Goal: Task Accomplishment & Management: Complete application form

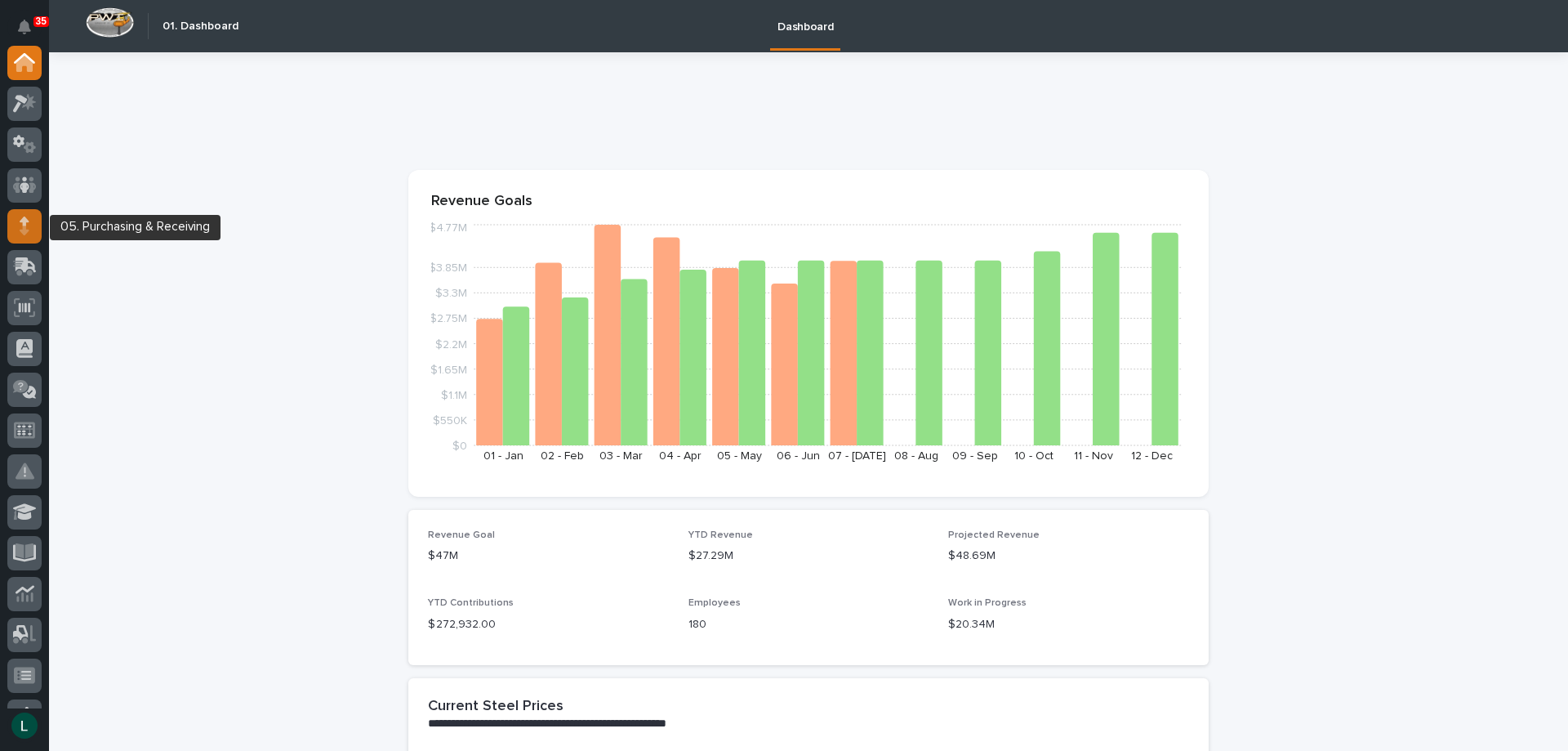
click at [29, 223] on div at bounding box center [24, 226] width 35 height 35
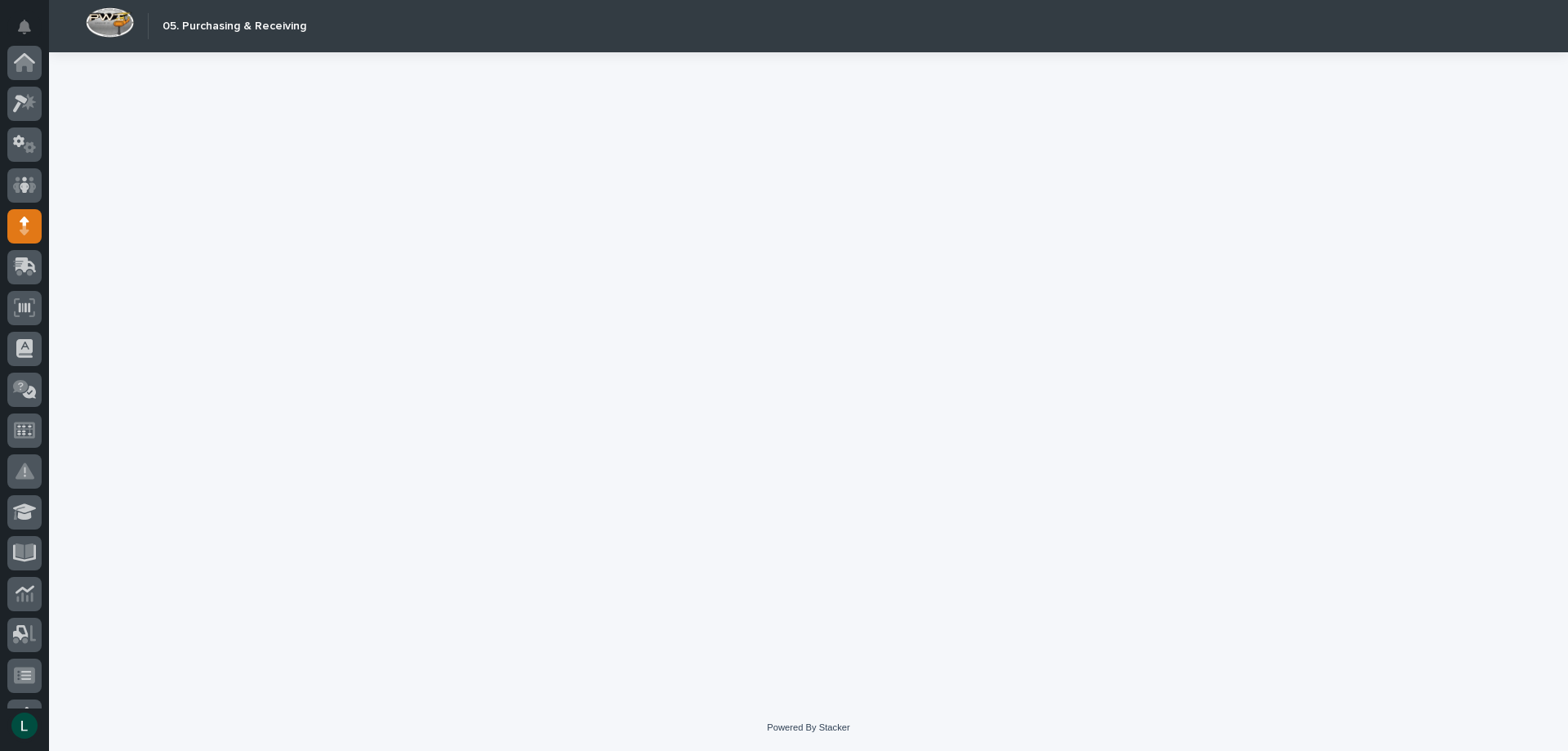
scroll to position [164, 0]
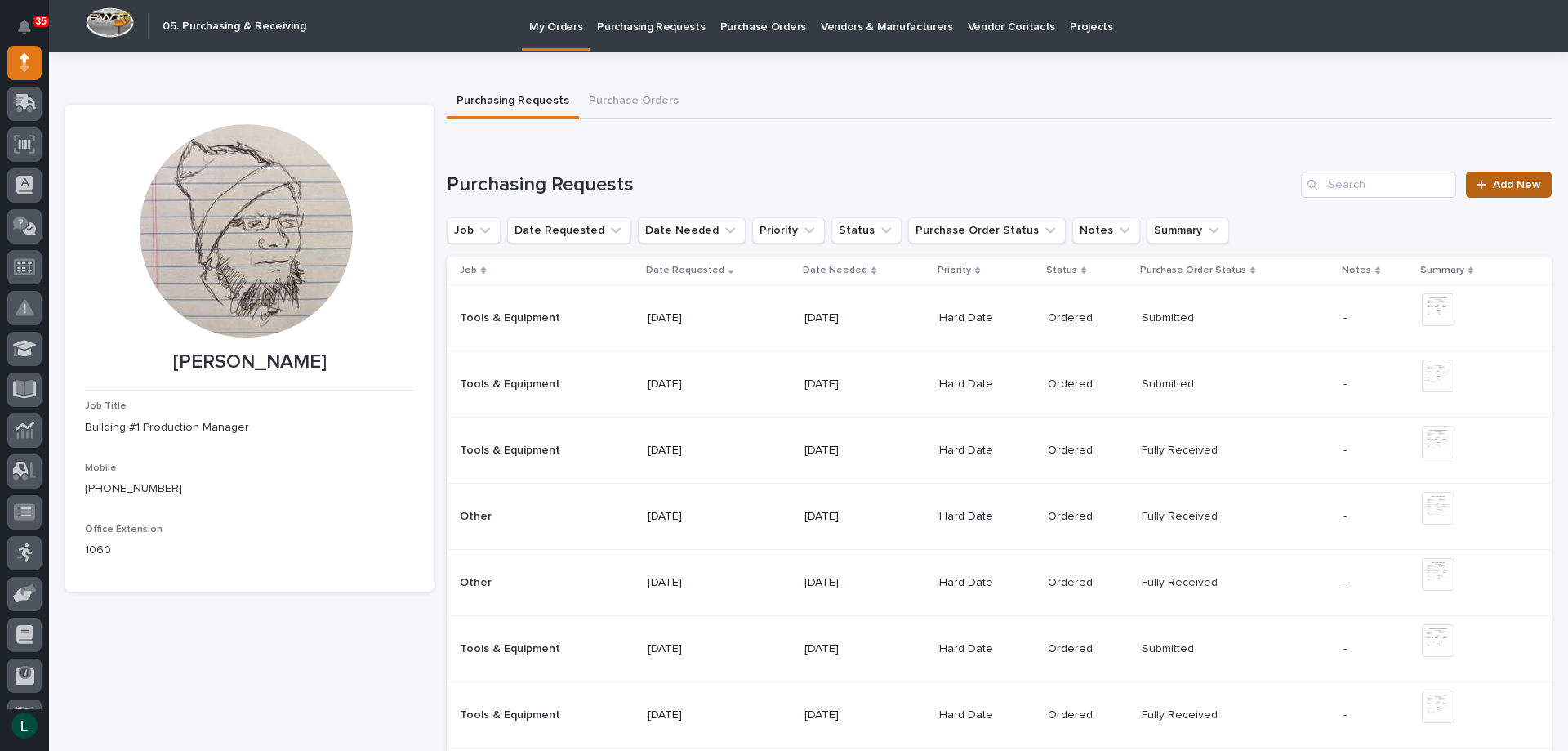
click at [1509, 181] on span "Add New" at bounding box center [1517, 185] width 48 height 11
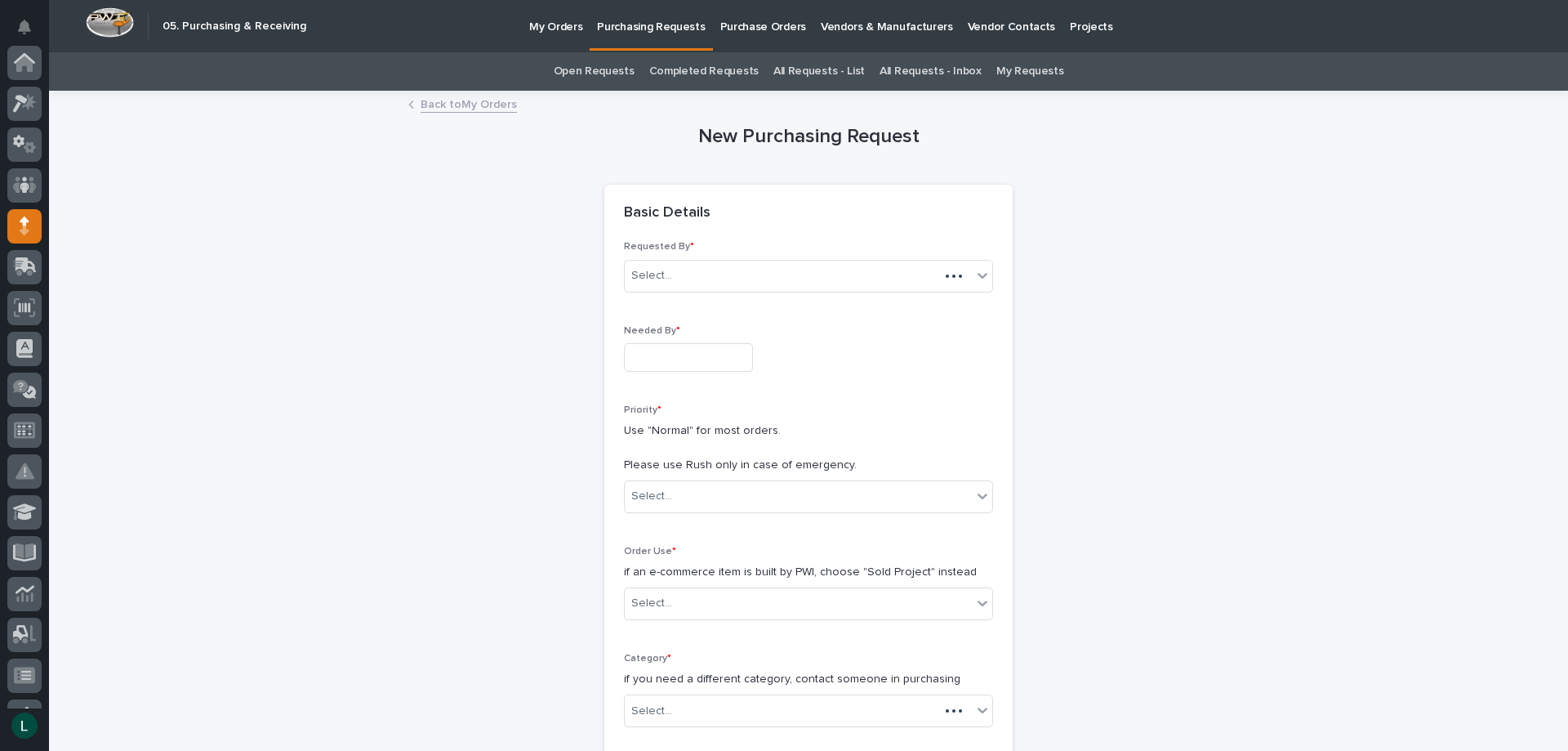
scroll to position [164, 0]
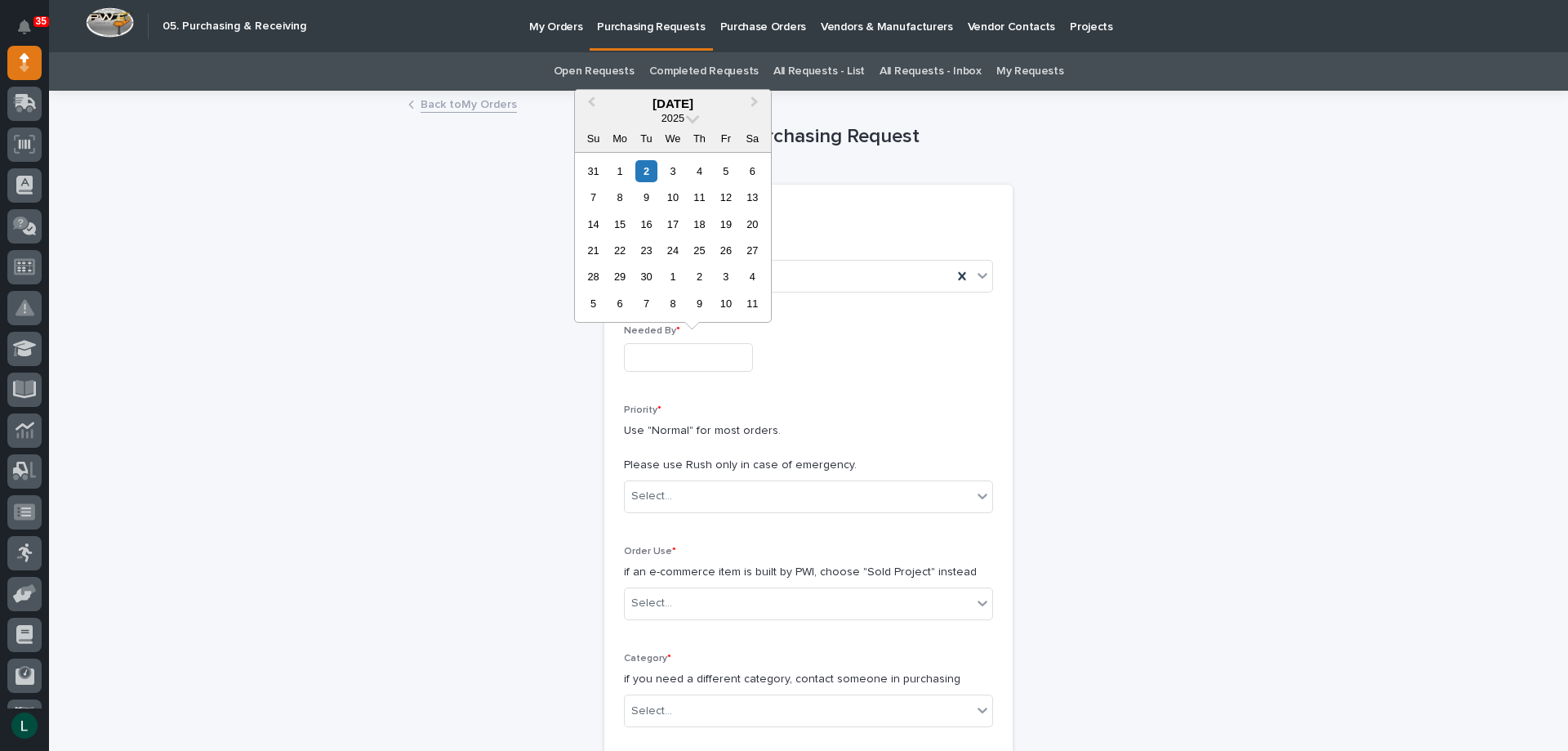
click at [717, 359] on input "text" at bounding box center [688, 357] width 129 height 29
click at [702, 192] on div "11" at bounding box center [699, 197] width 22 height 22
type input "**********"
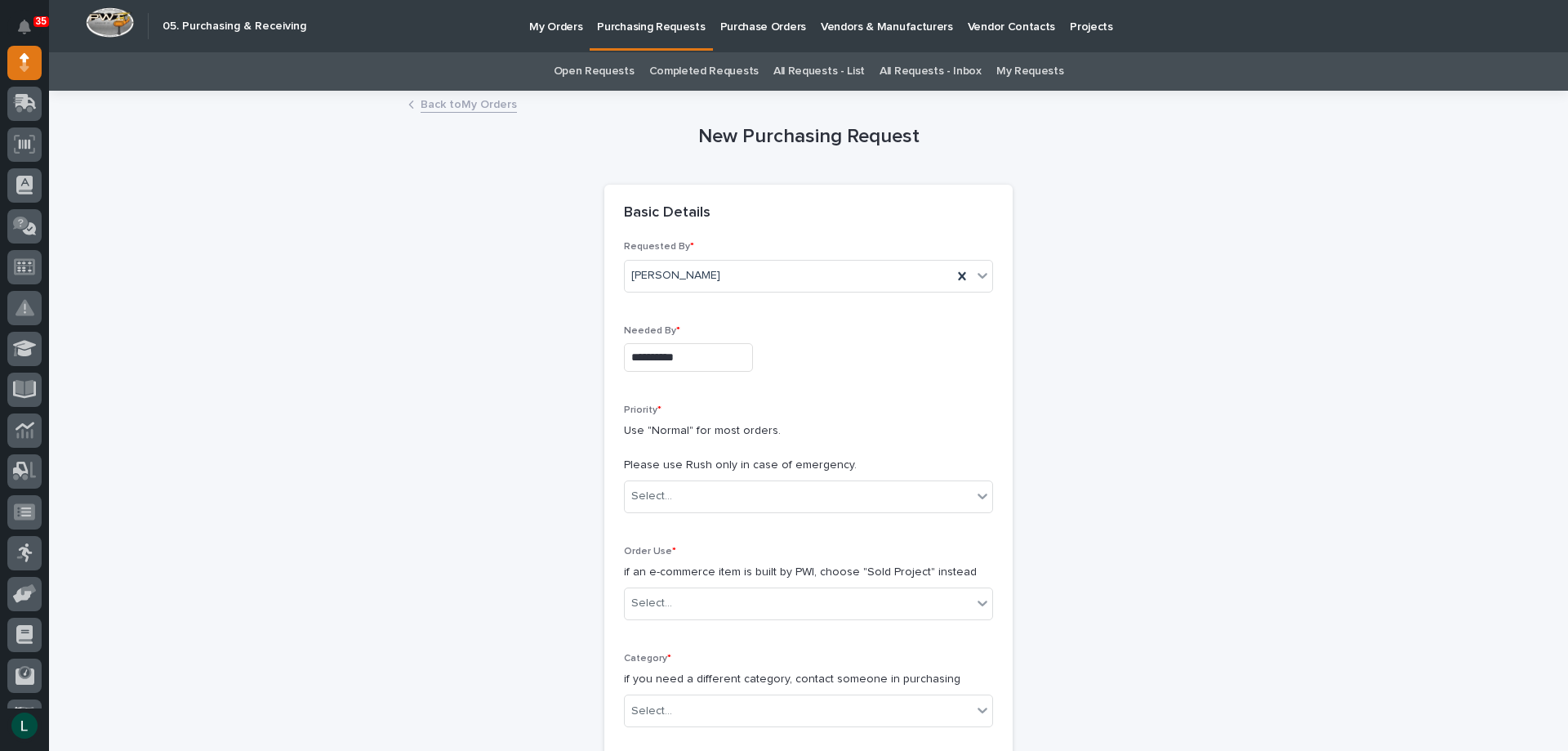
click at [748, 479] on div "Priority * Use "Normal" for most orders. Please use Rush only in case of emerge…" at bounding box center [809, 465] width 369 height 122
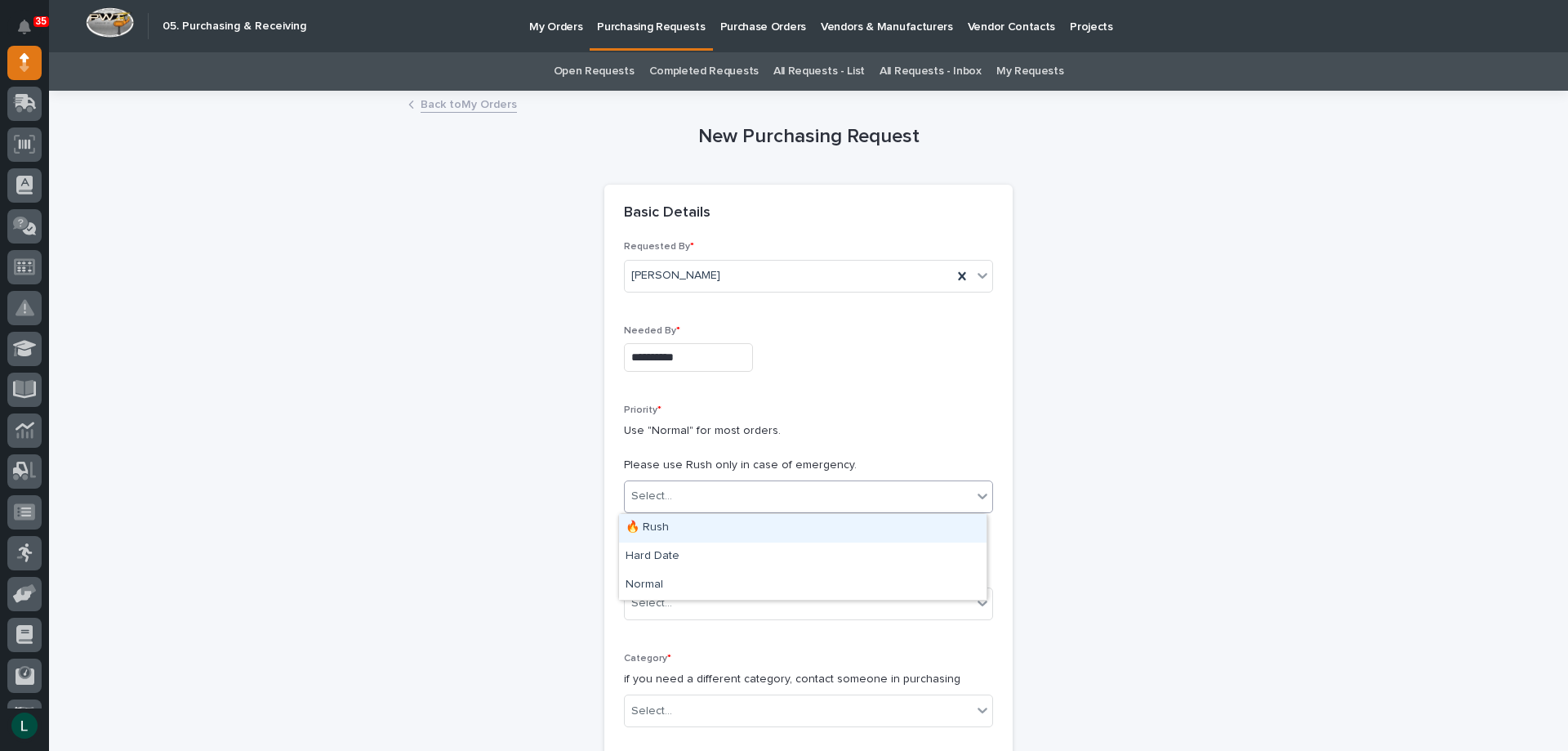
click at [749, 484] on div "Select..." at bounding box center [798, 495] width 347 height 27
click at [730, 545] on div "Hard Date" at bounding box center [803, 556] width 367 height 29
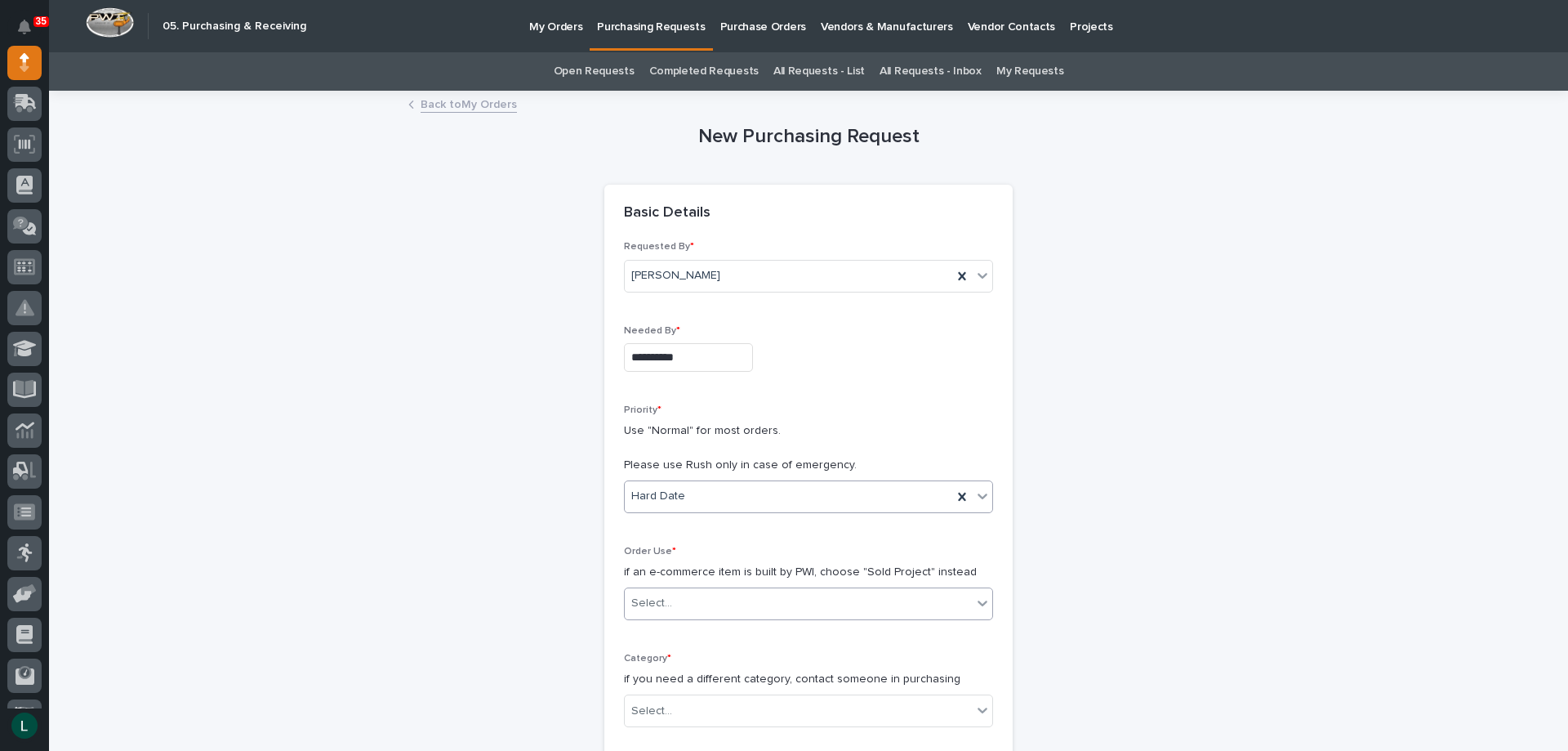
click at [751, 591] on div "Select..." at bounding box center [798, 603] width 347 height 27
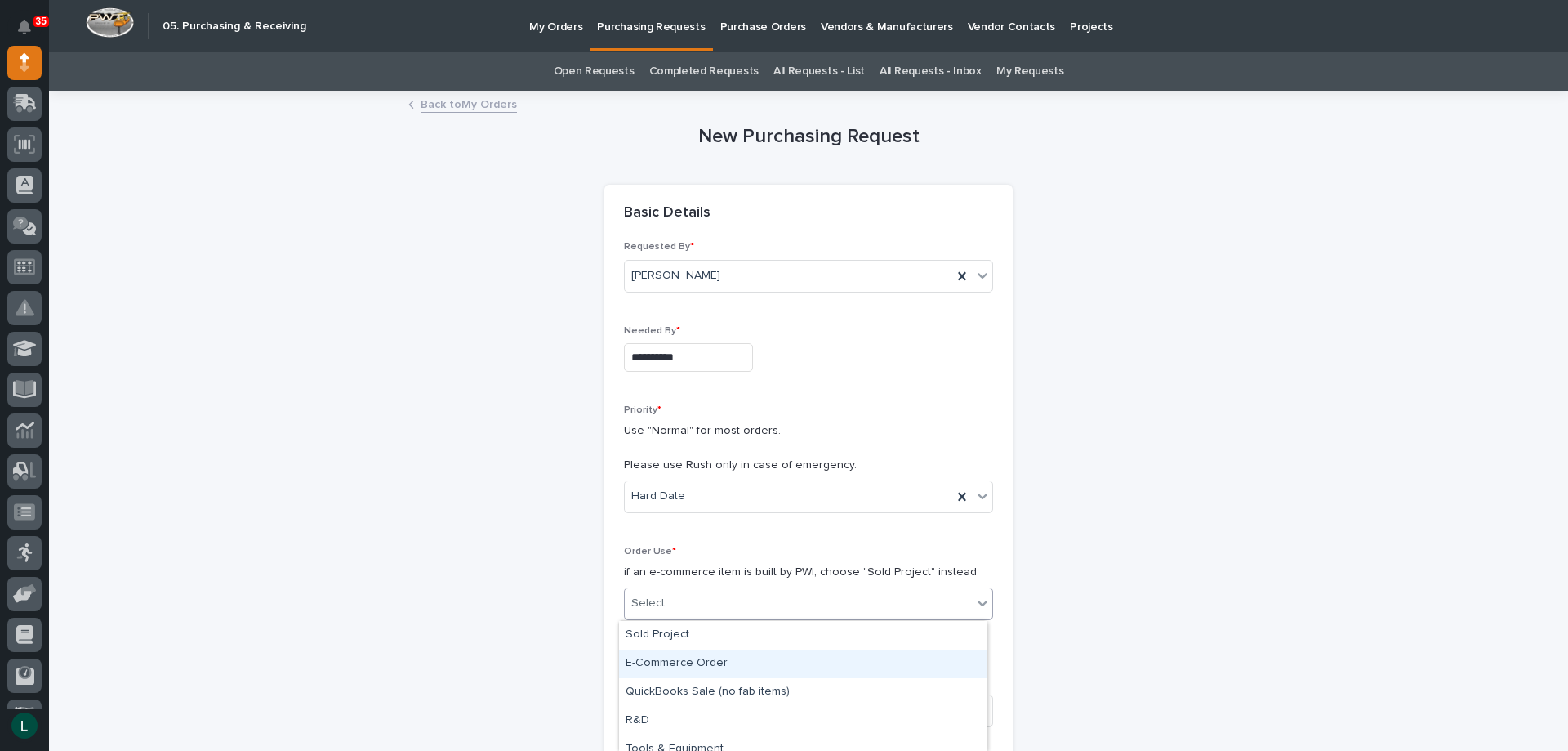
scroll to position [69, 0]
click at [722, 677] on div "Tools & Equipment" at bounding box center [803, 680] width 367 height 29
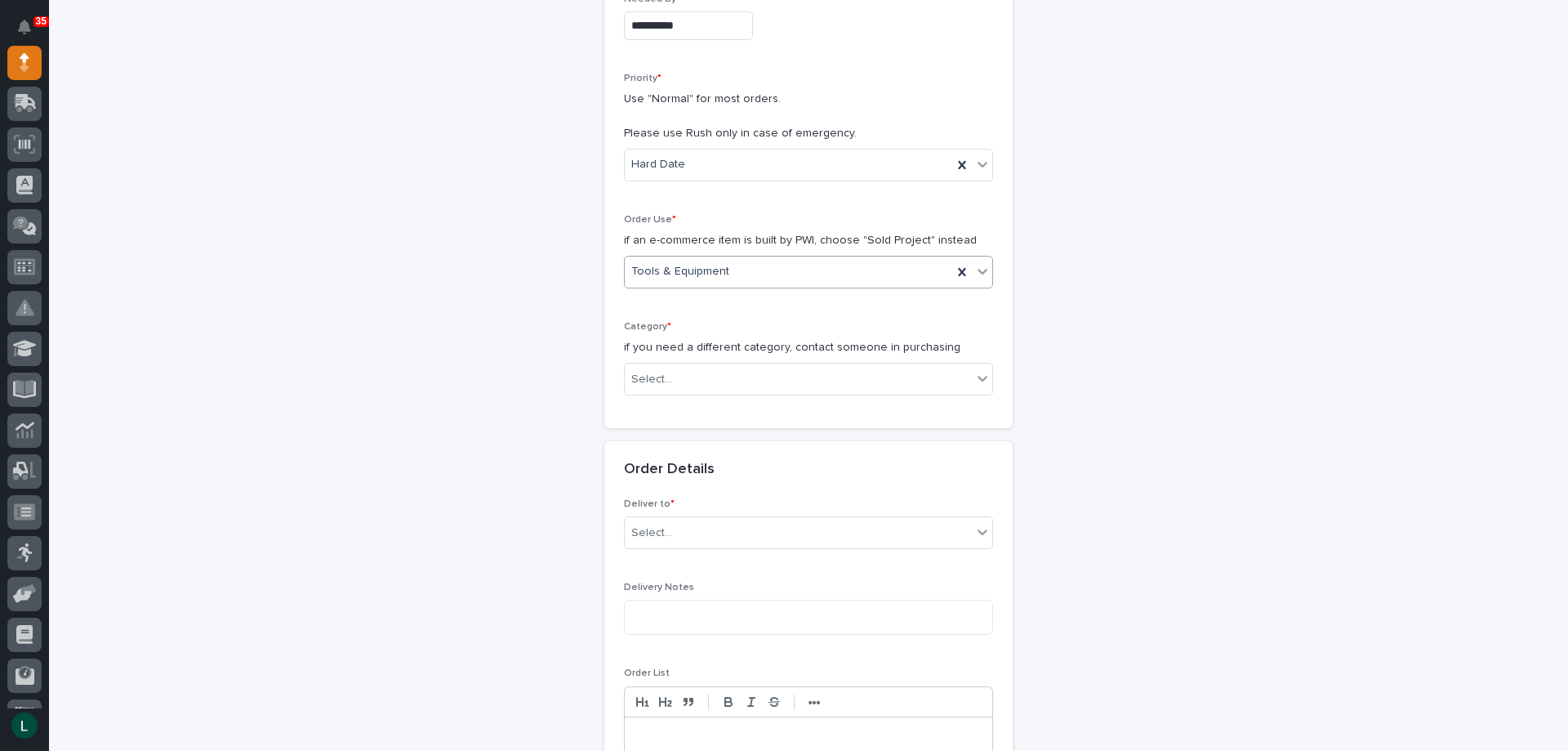
scroll to position [409, 0]
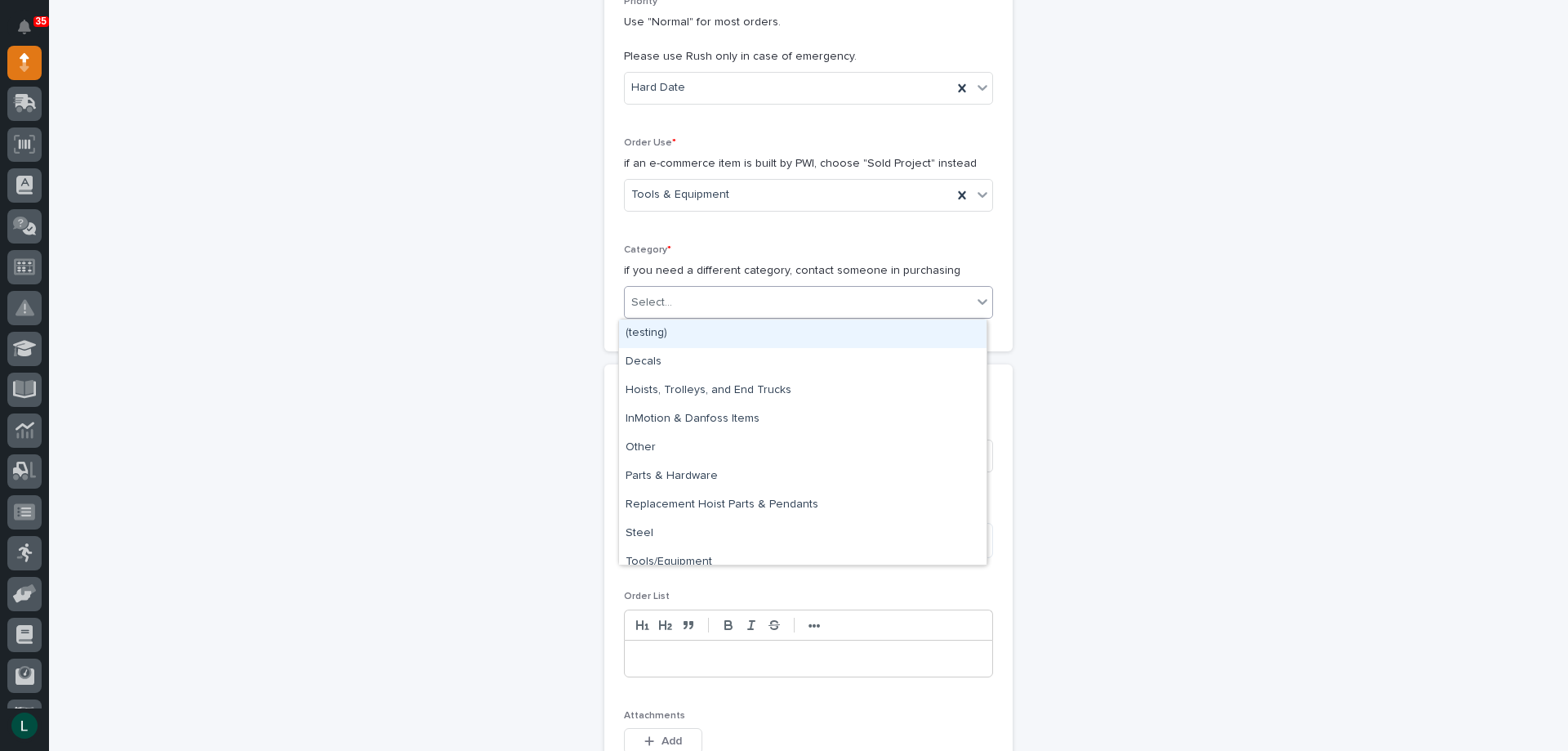
click at [863, 290] on div "Select..." at bounding box center [798, 302] width 347 height 27
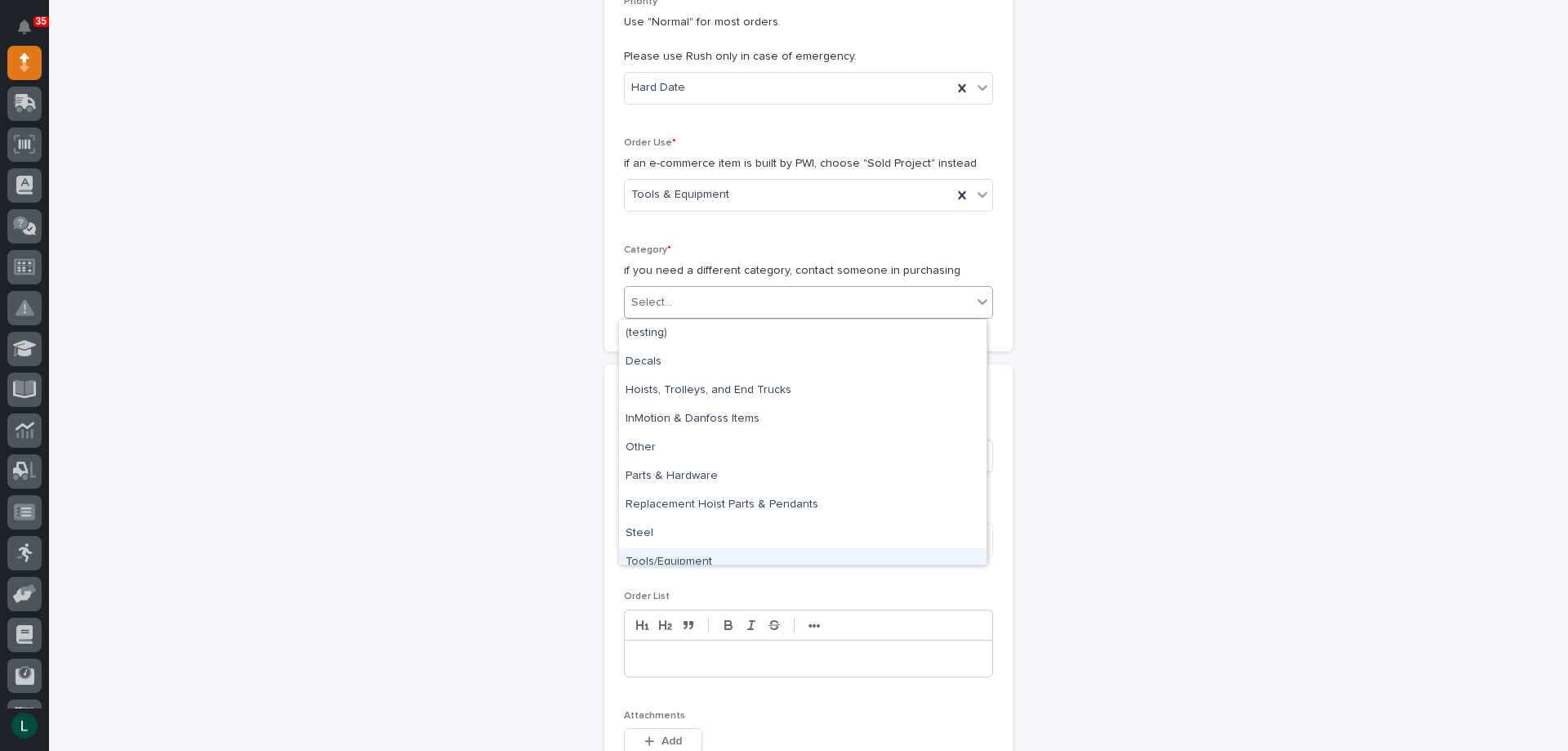
click at [767, 556] on div "Tools/Equipment" at bounding box center [803, 562] width 367 height 29
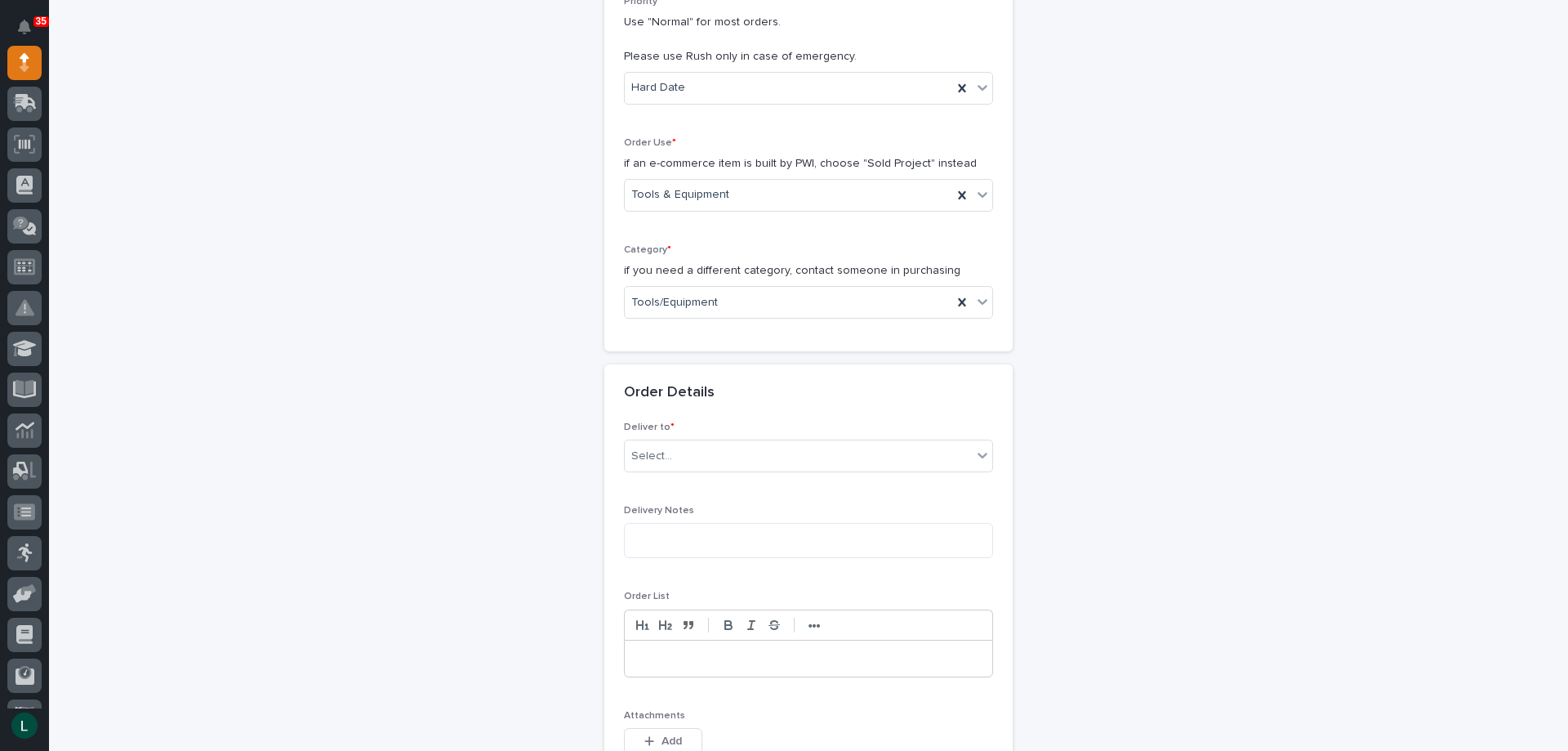
click at [796, 437] on div "Deliver to * Select..." at bounding box center [809, 454] width 369 height 64
click at [798, 443] on div "Select..." at bounding box center [798, 456] width 347 height 27
click at [786, 479] on div "PWI" at bounding box center [803, 487] width 367 height 29
click at [795, 541] on textarea at bounding box center [809, 541] width 369 height 36
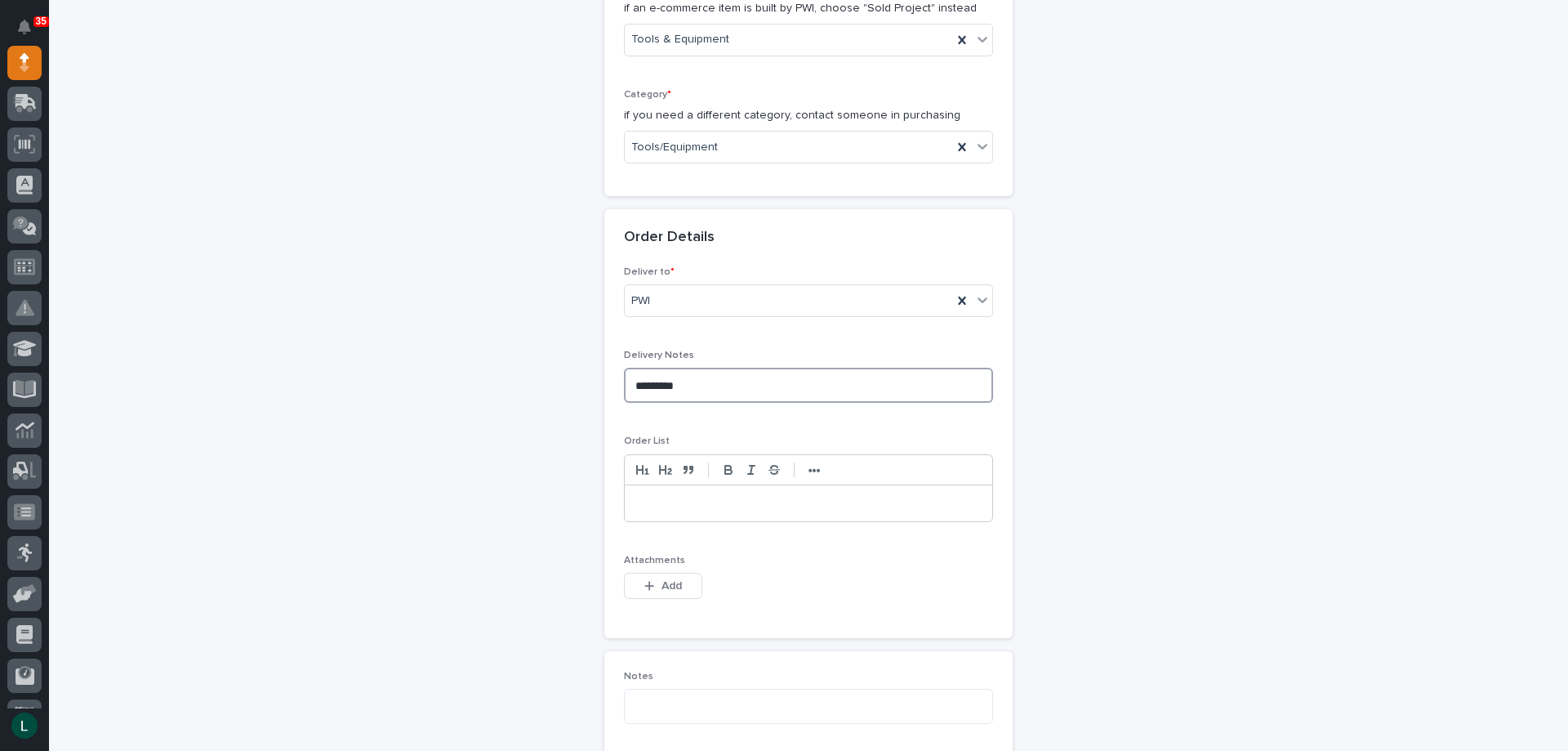
scroll to position [572, 0]
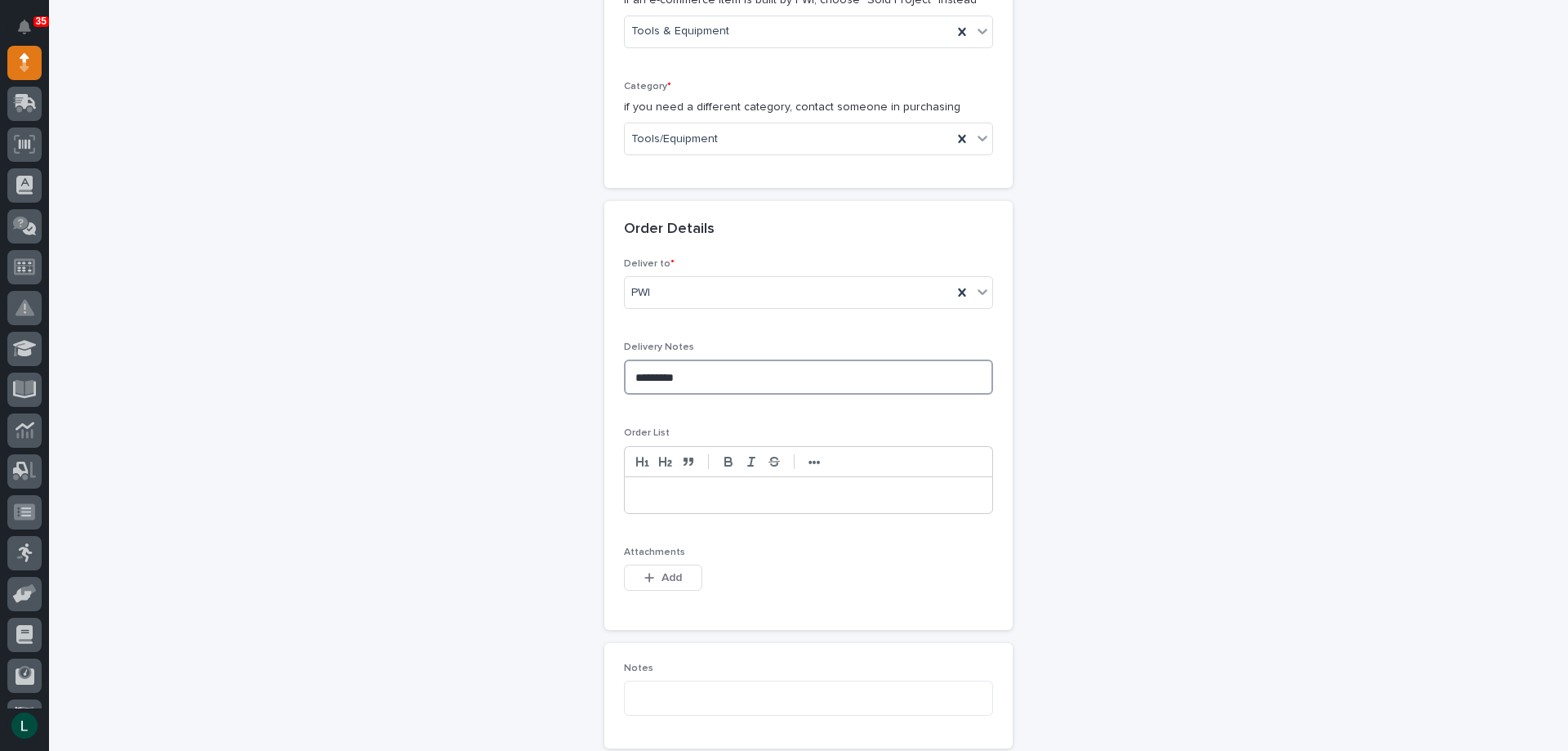
type textarea "*********"
click at [691, 495] on p at bounding box center [809, 495] width 343 height 16
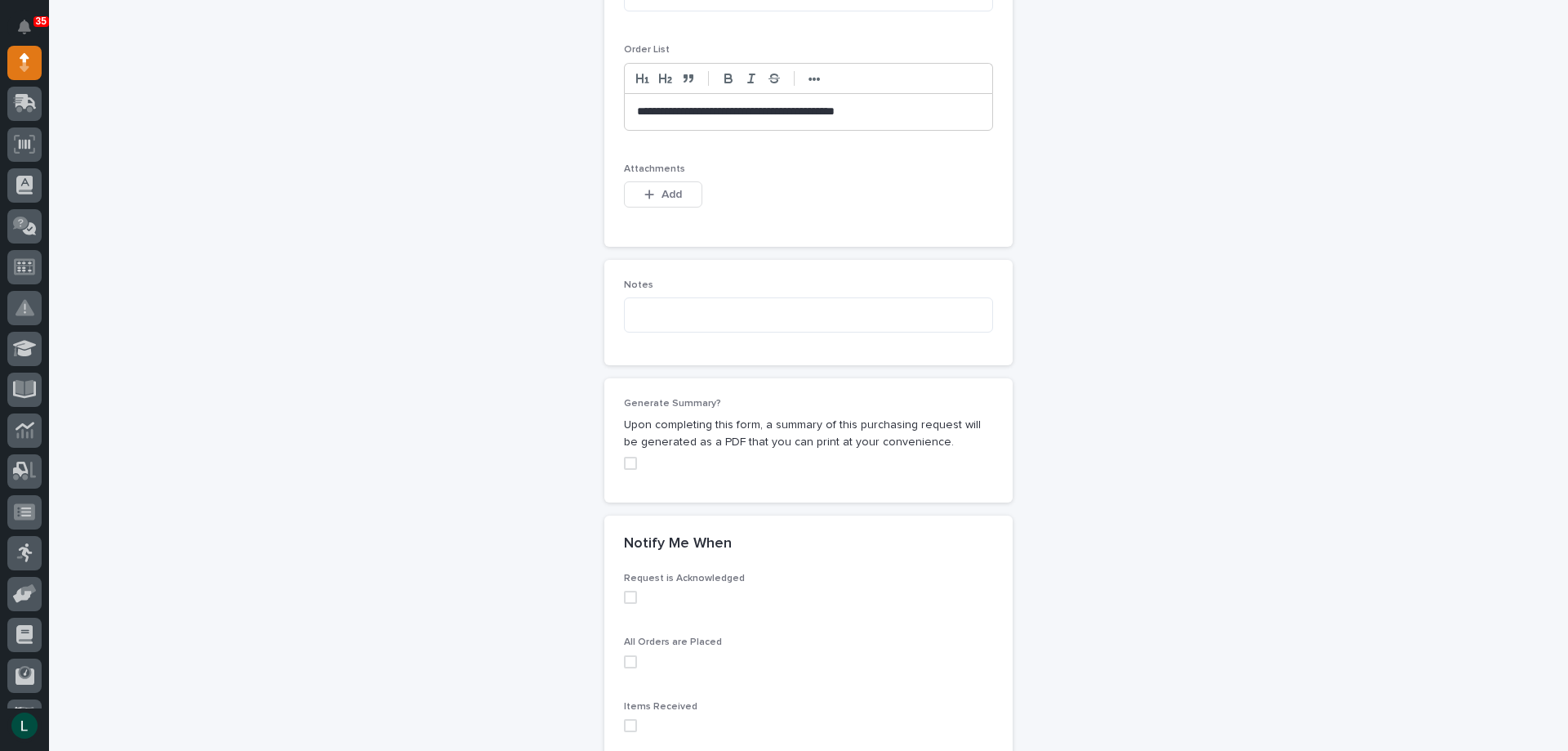
scroll to position [1136, 0]
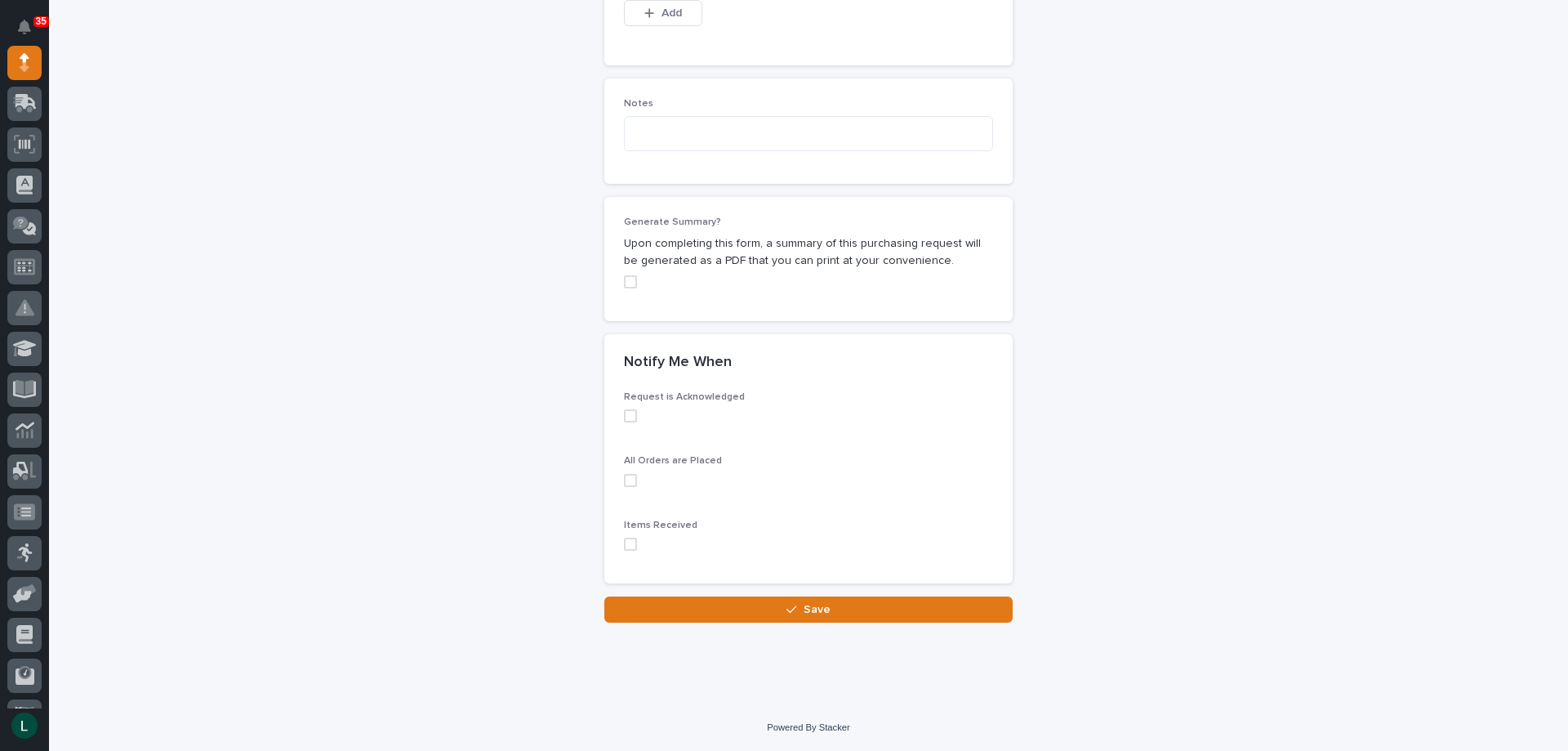
click at [628, 411] on span at bounding box center [630, 416] width 13 height 13
click at [624, 478] on span at bounding box center [630, 480] width 13 height 13
click at [628, 544] on span at bounding box center [630, 544] width 13 height 13
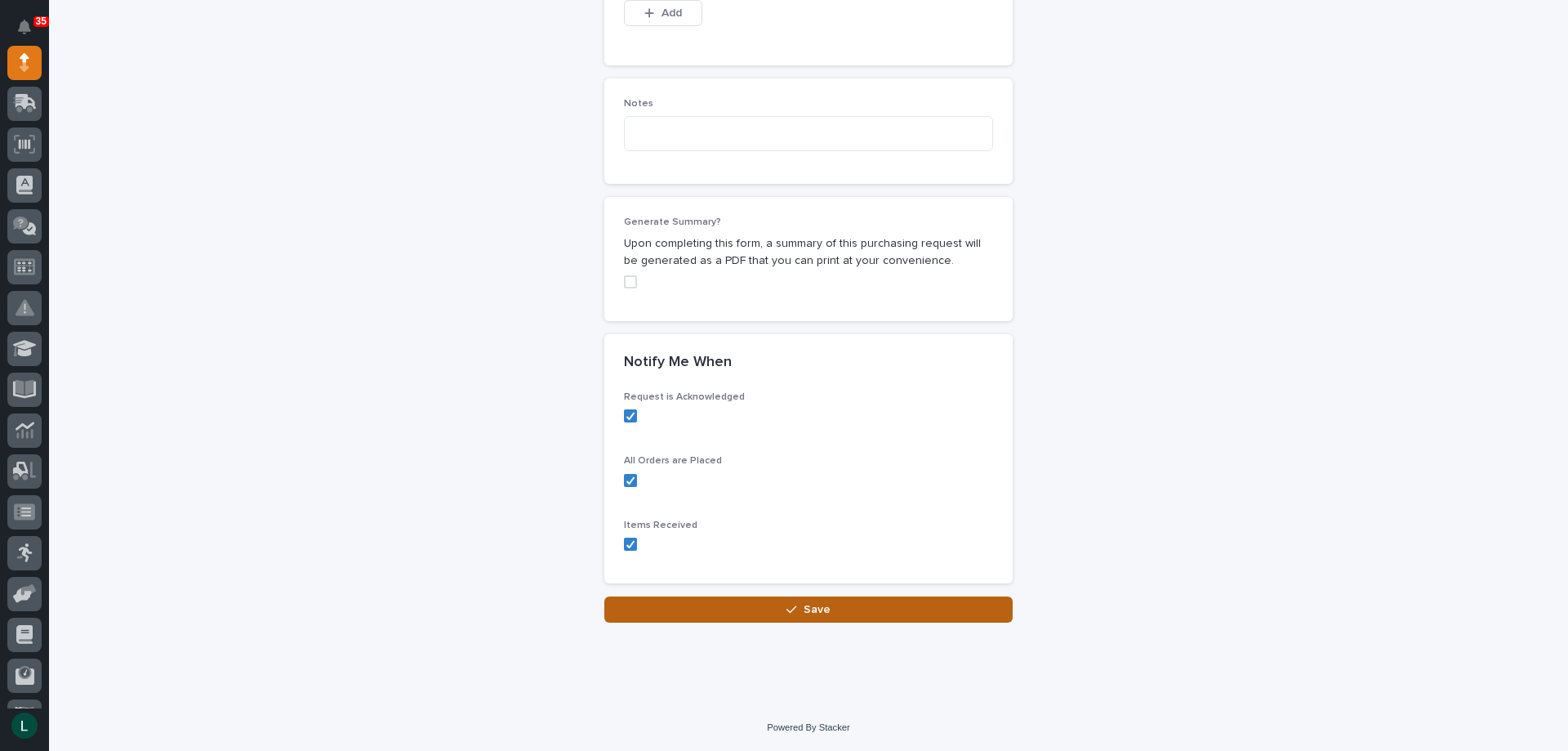
click at [805, 606] on span "Save" at bounding box center [816, 609] width 27 height 15
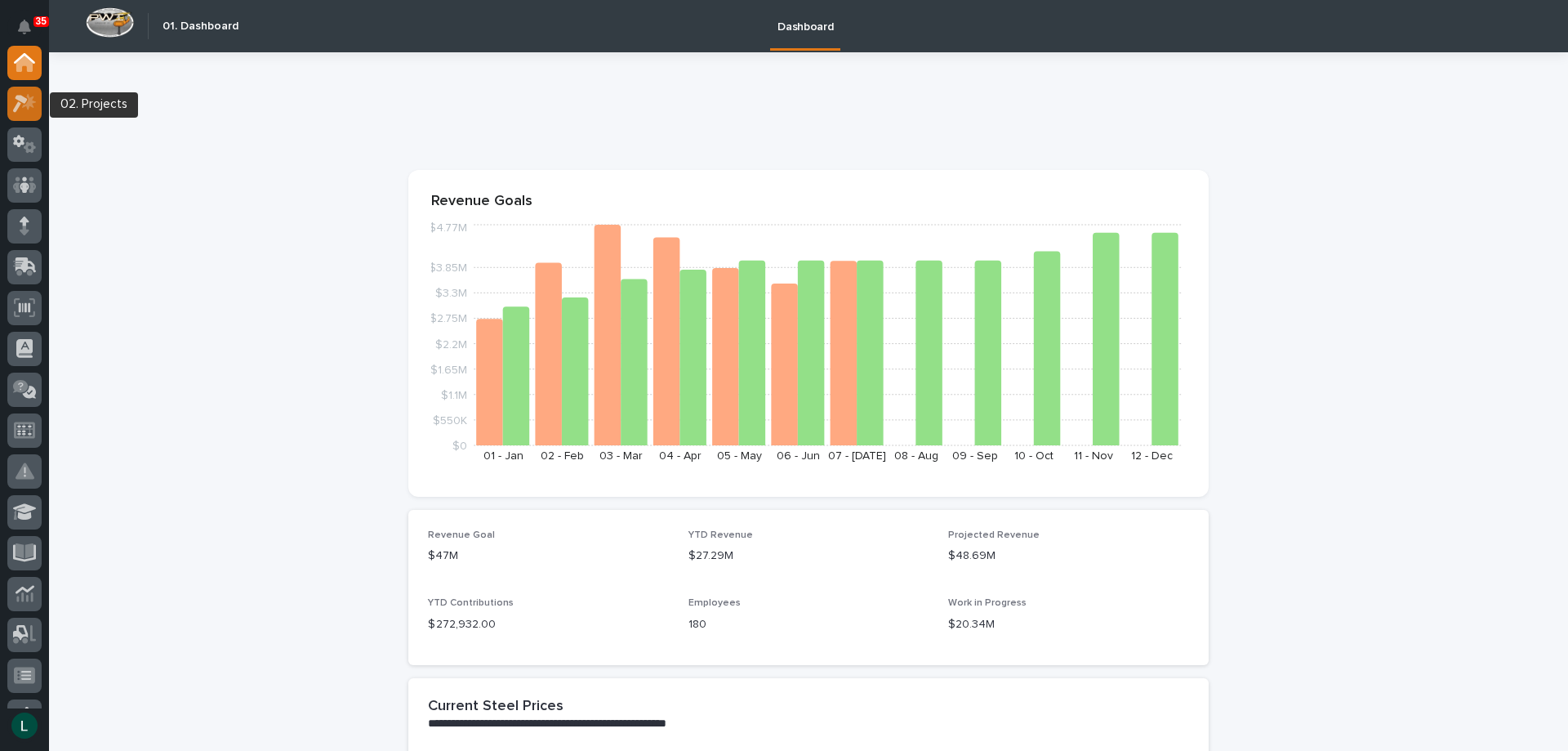
click at [21, 98] on icon at bounding box center [20, 103] width 15 height 18
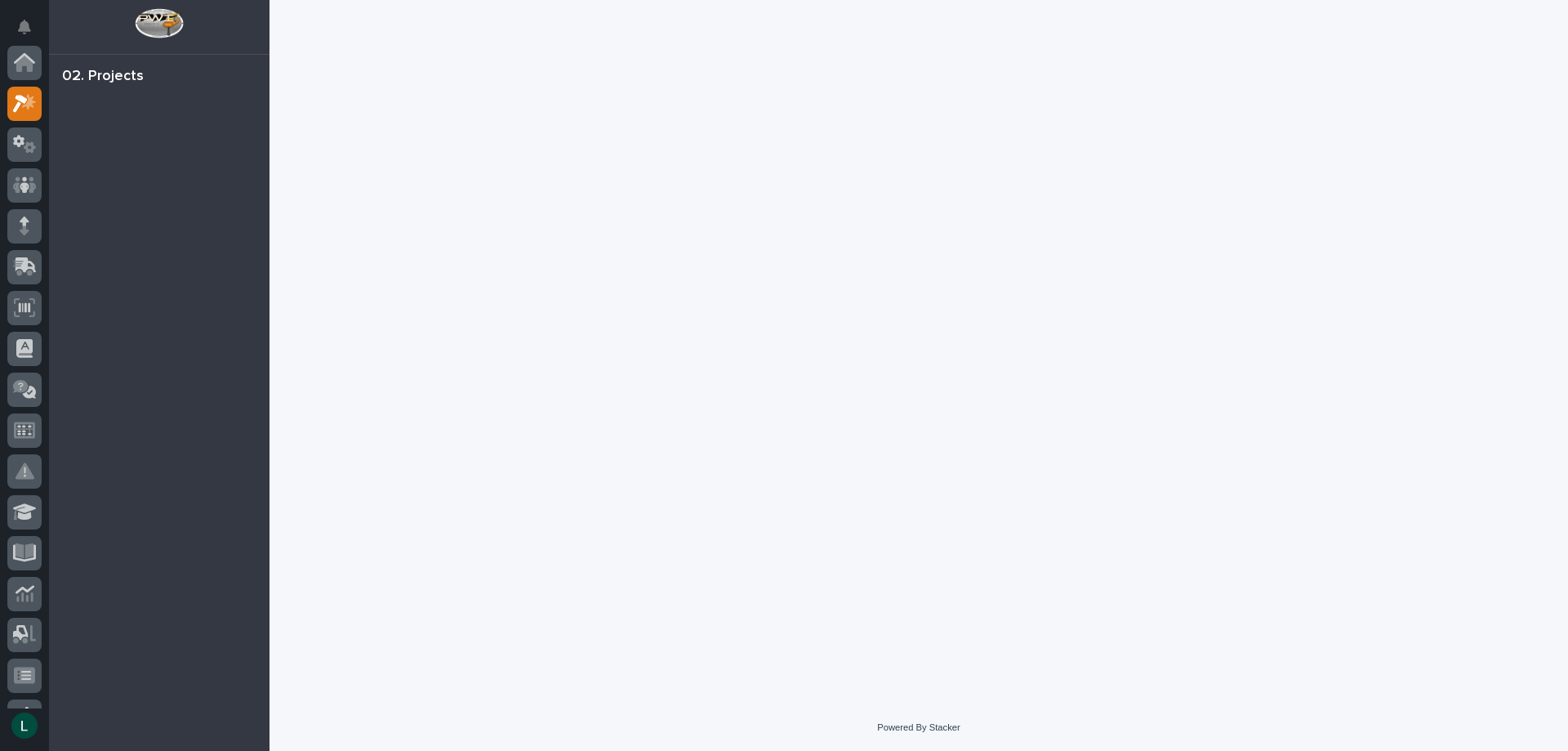
scroll to position [41, 0]
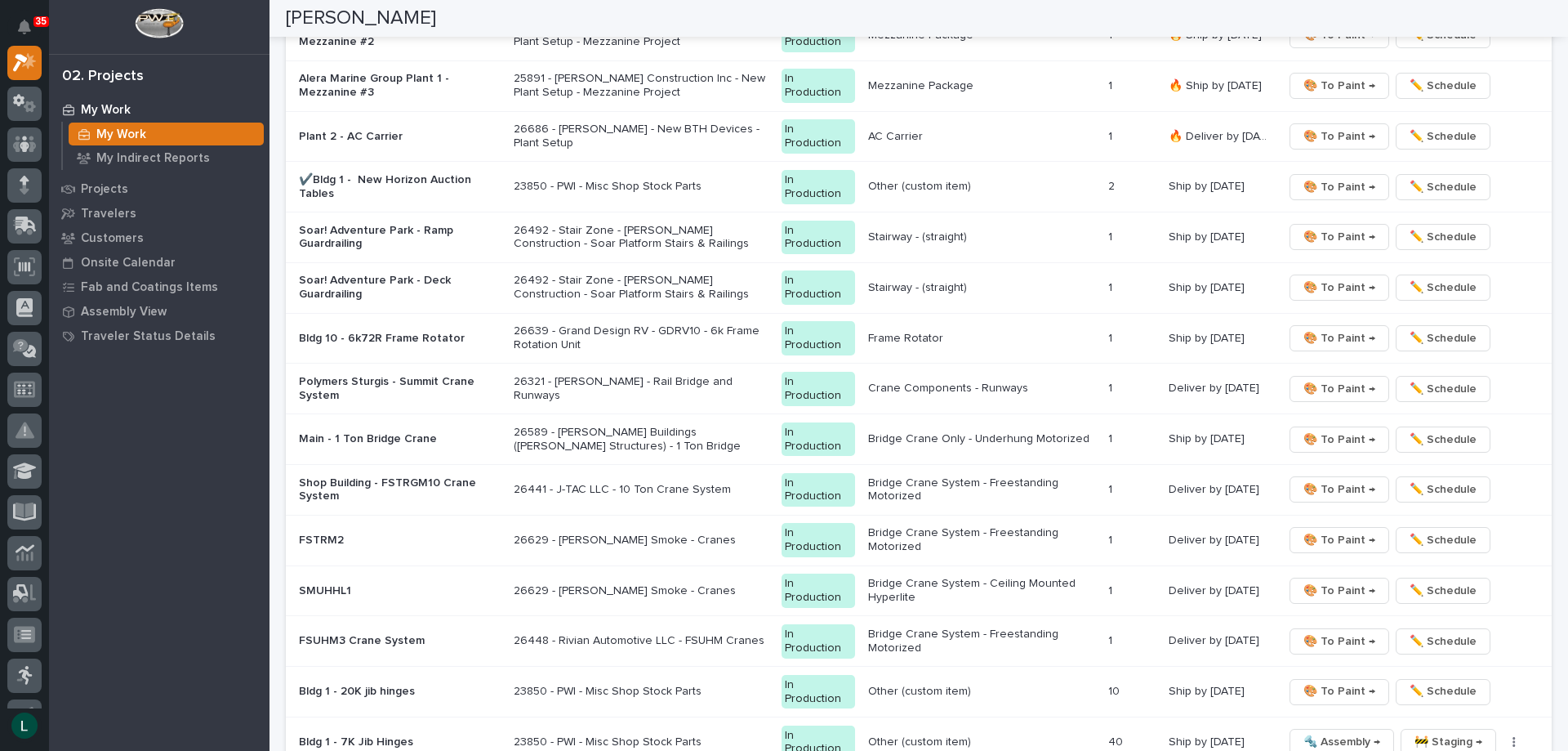
scroll to position [1307, 0]
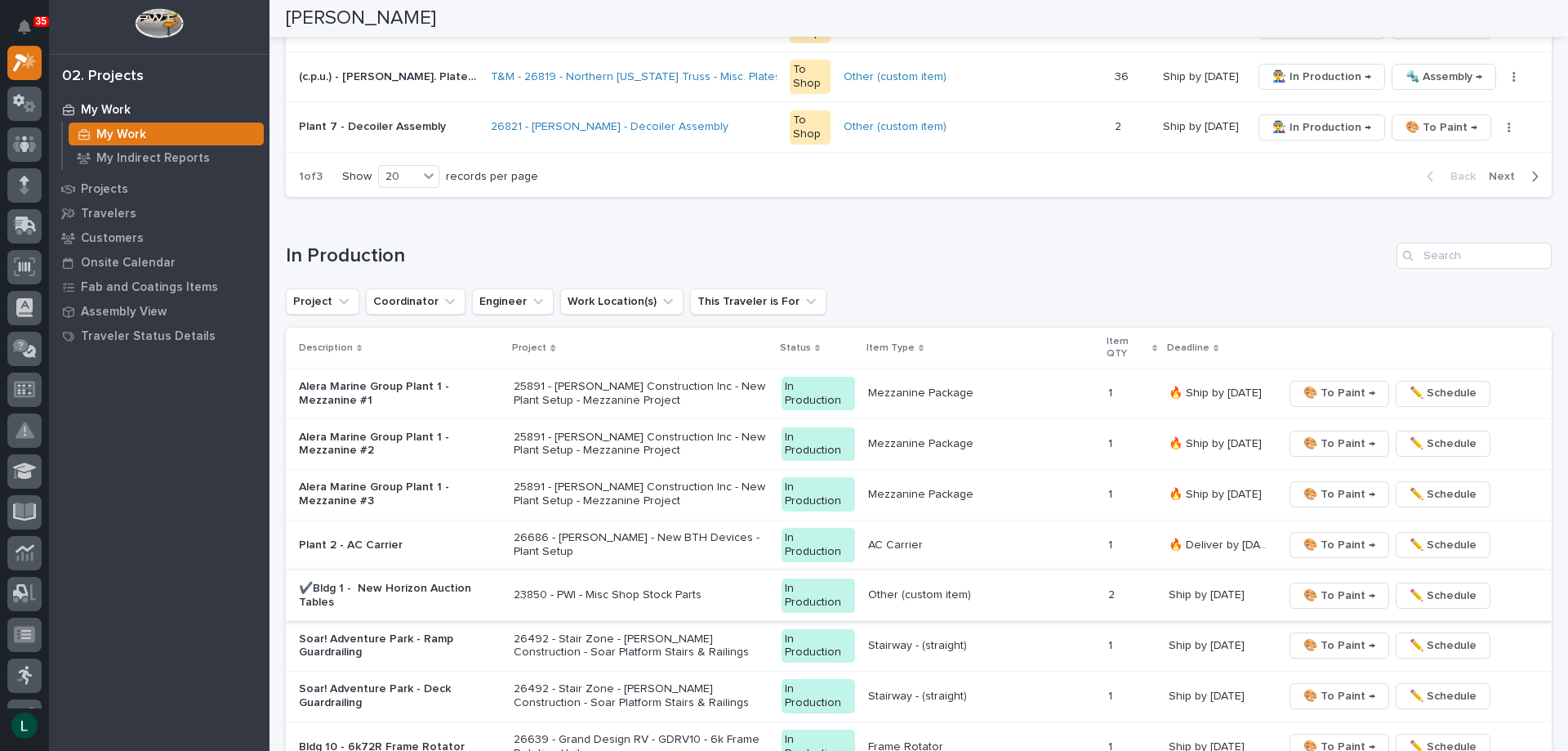
click at [1325, 591] on span "🎨 To Paint →" at bounding box center [1339, 595] width 72 height 20
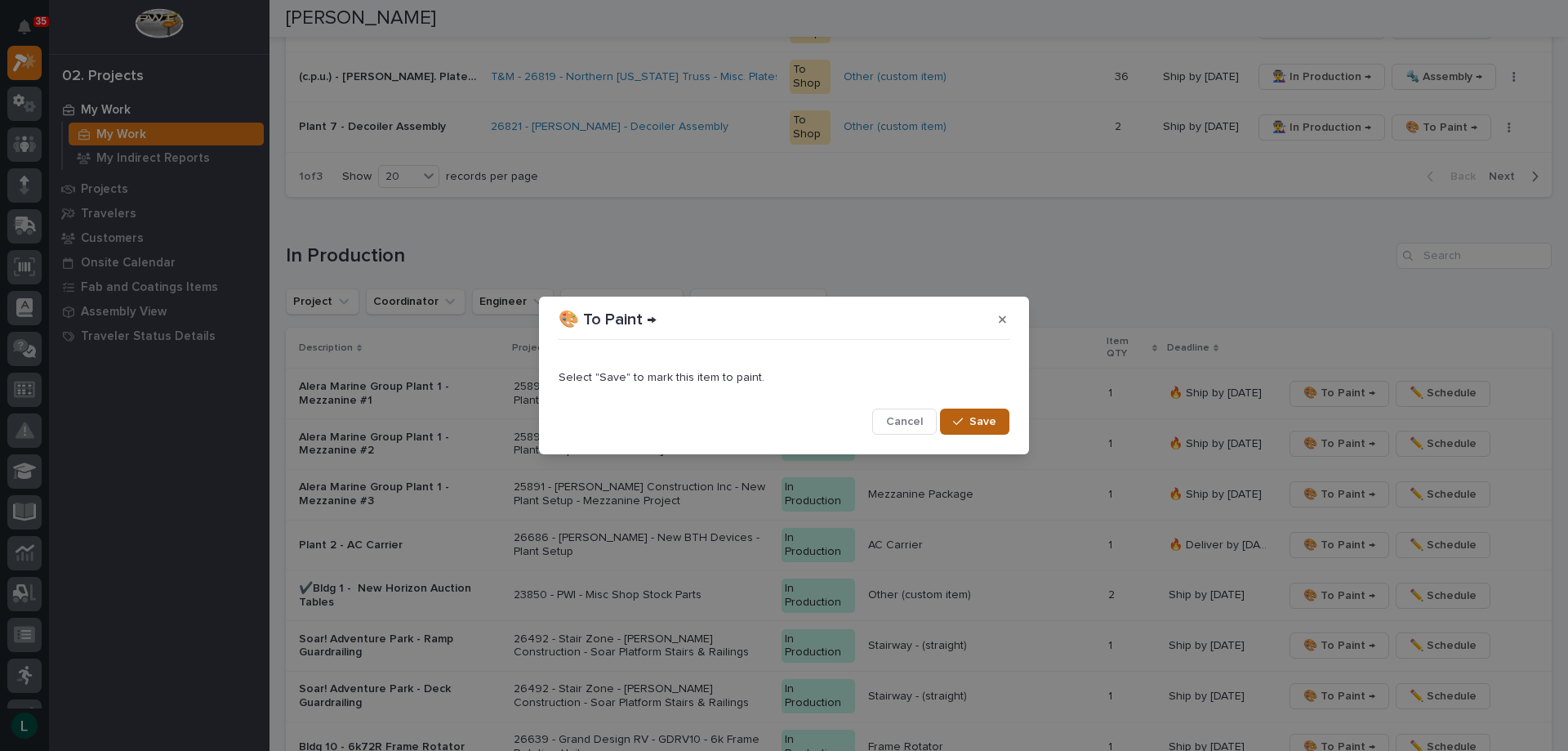
click at [971, 419] on button "Save" at bounding box center [975, 422] width 69 height 26
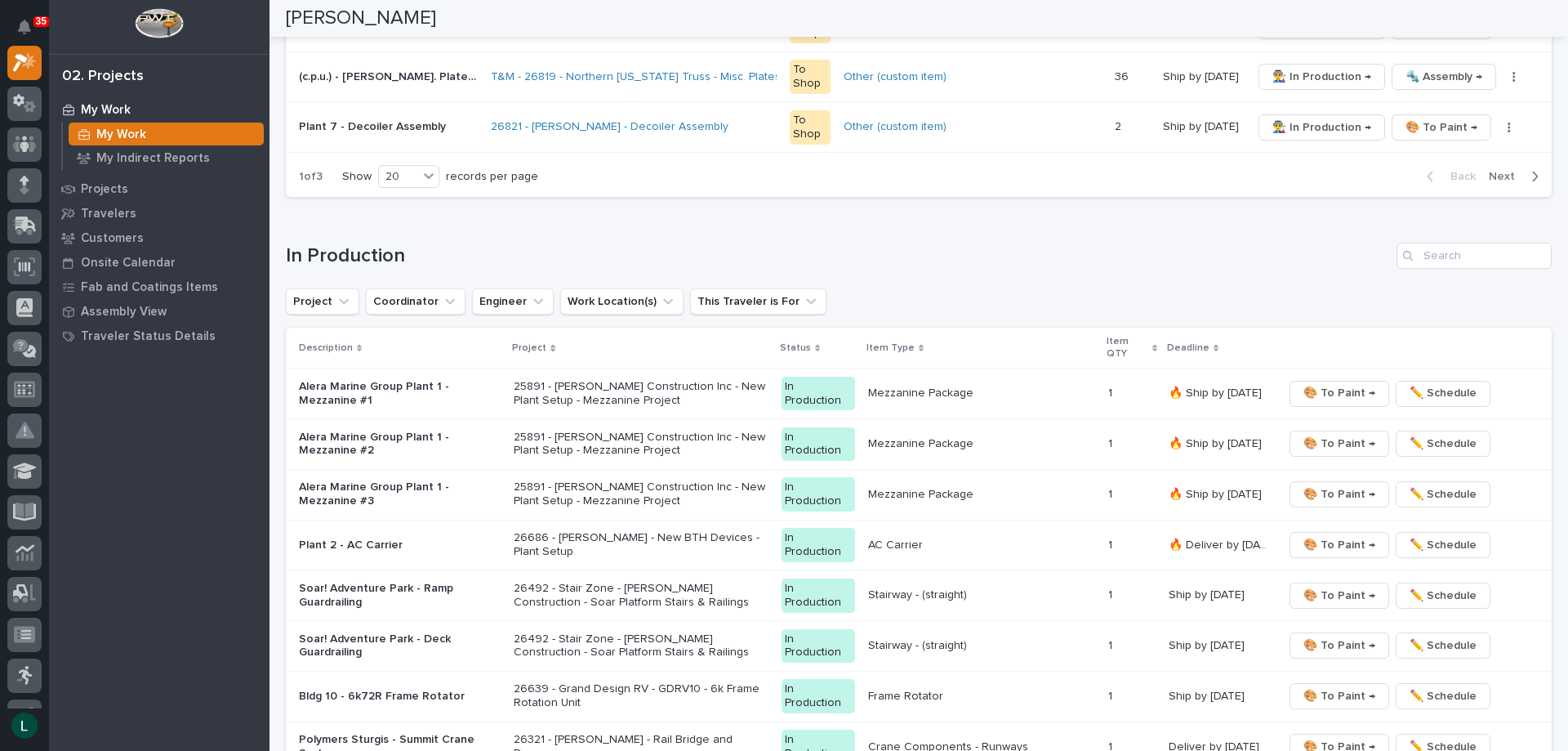
scroll to position [1282, 0]
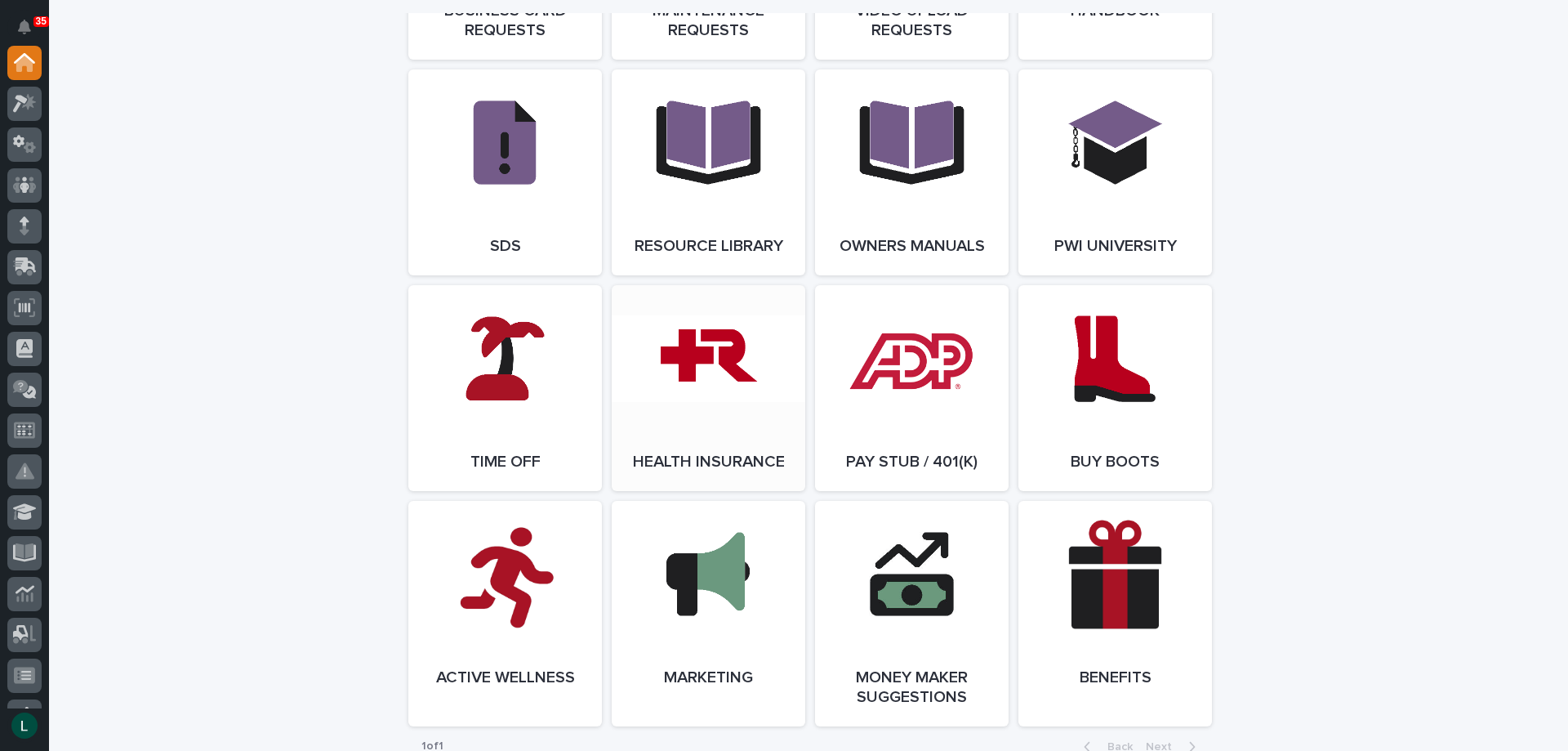
scroll to position [2614, 0]
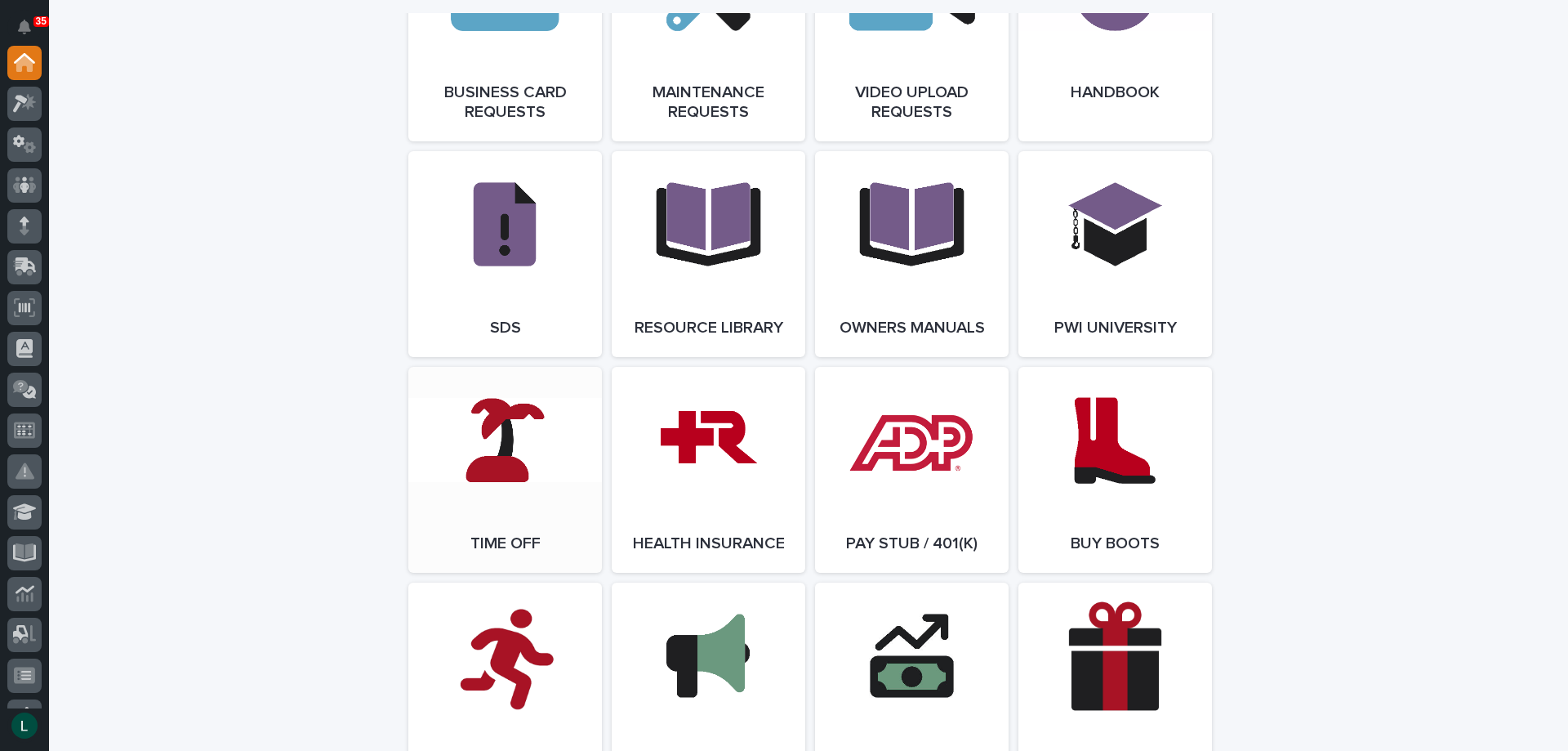
click at [488, 457] on link "Open Link" at bounding box center [506, 470] width 194 height 206
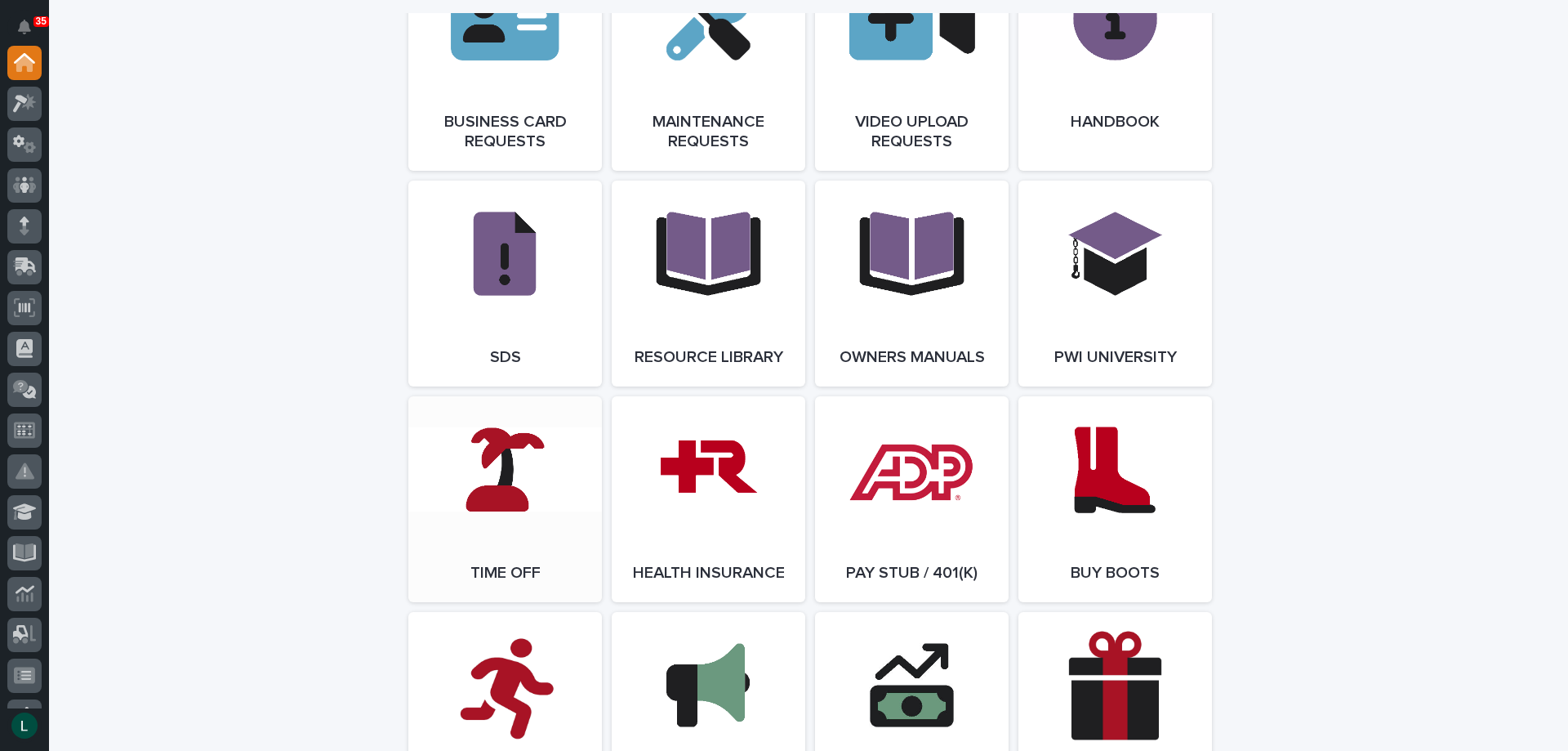
scroll to position [2614, 0]
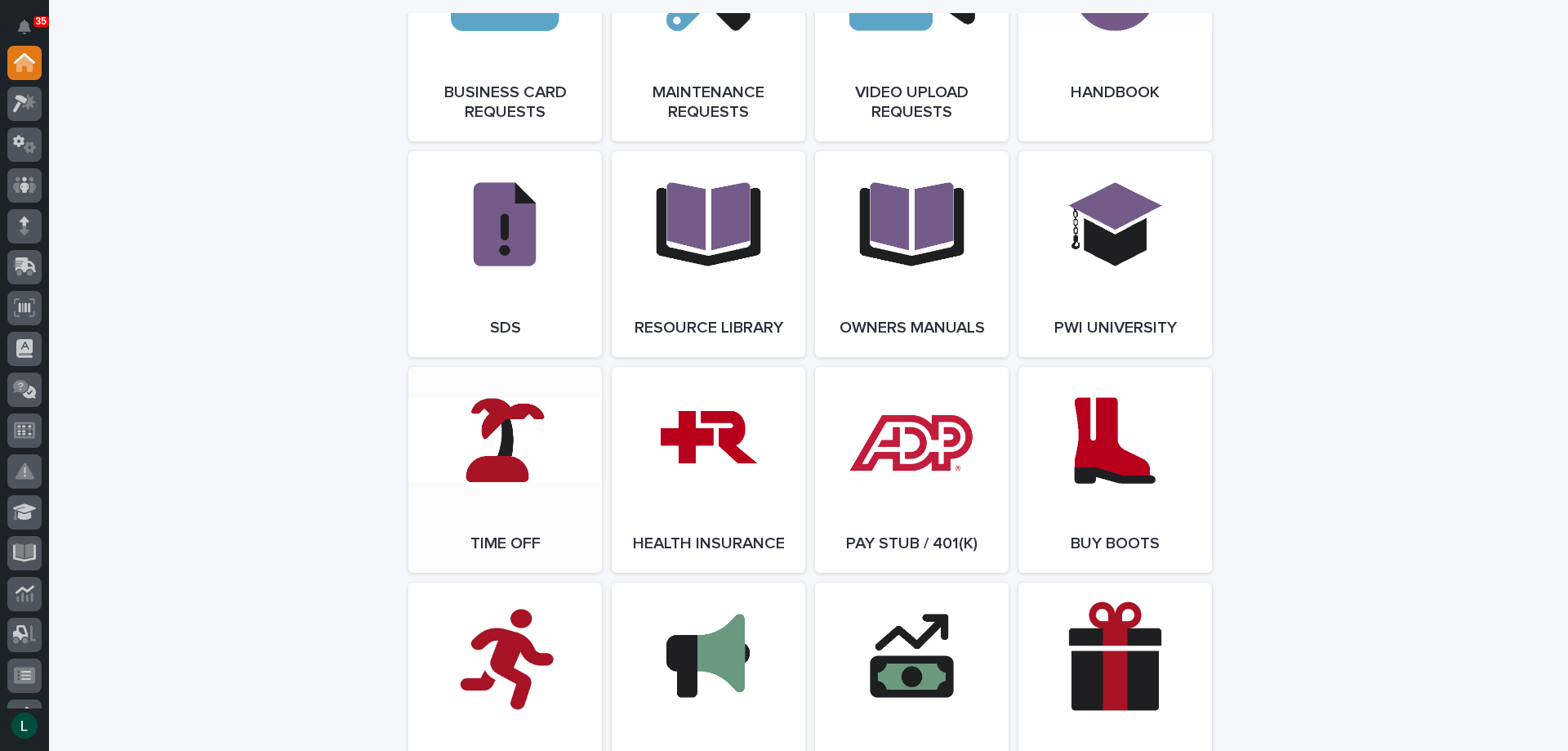
click at [493, 454] on link "Open Link" at bounding box center [506, 470] width 194 height 206
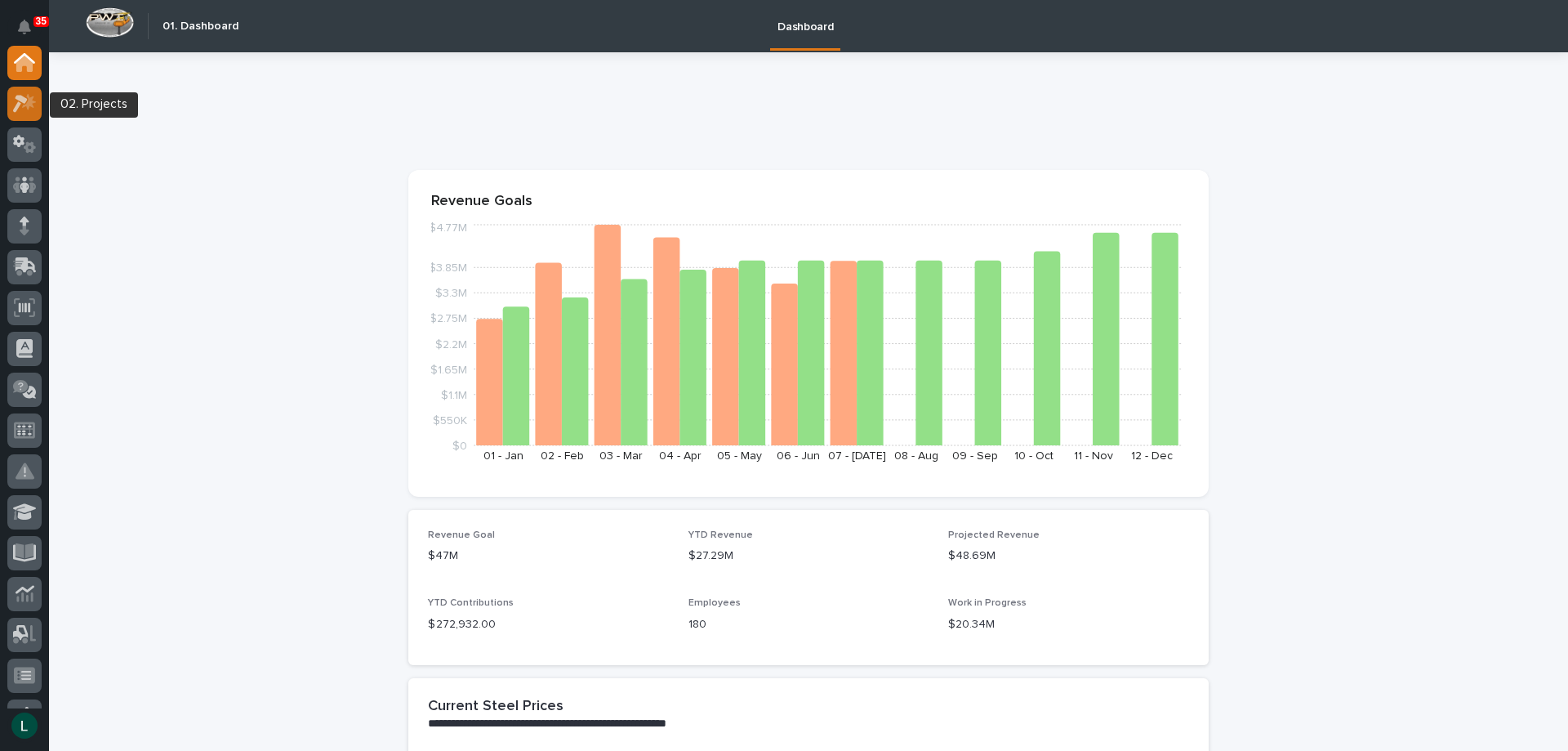
click at [22, 100] on icon at bounding box center [20, 103] width 15 height 18
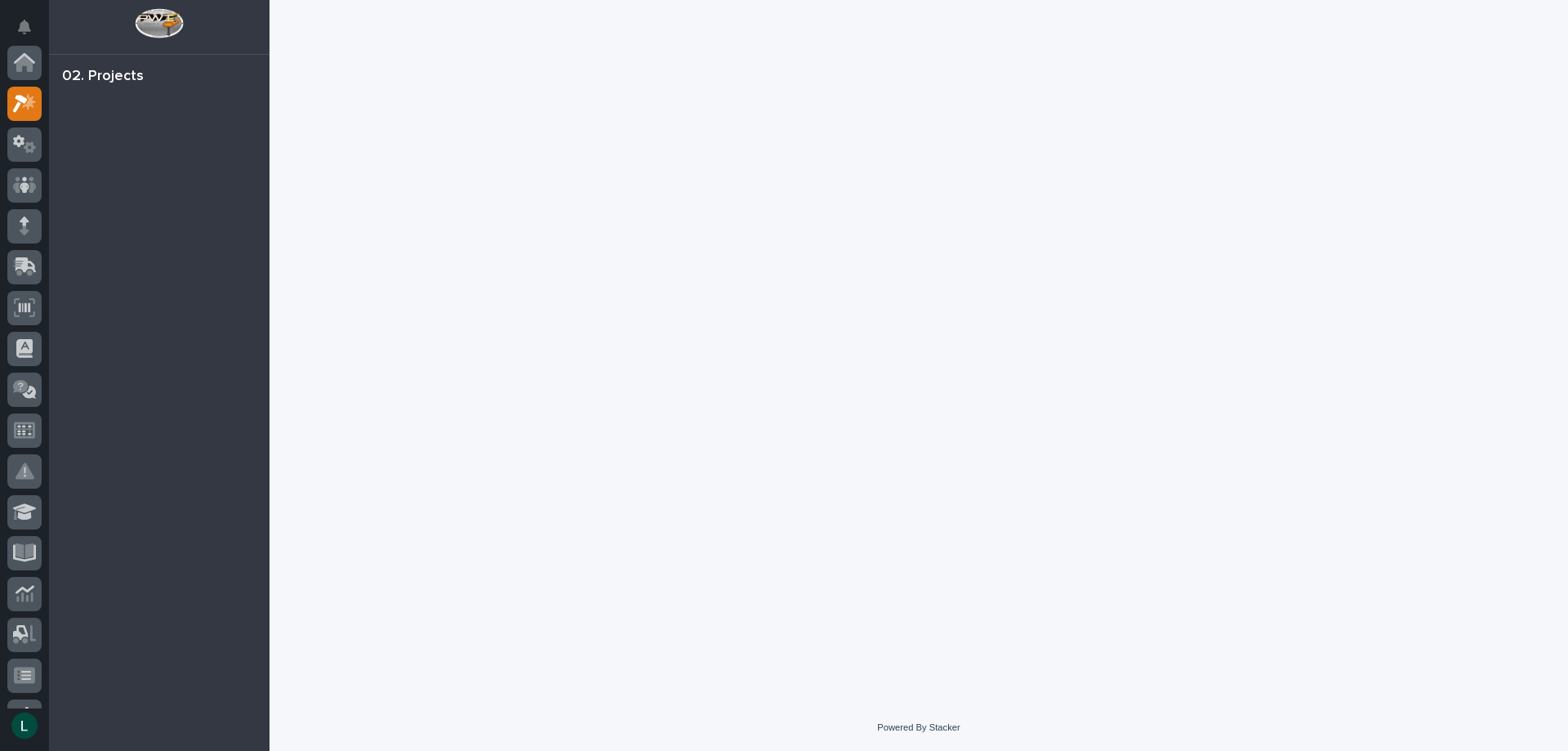
scroll to position [41, 0]
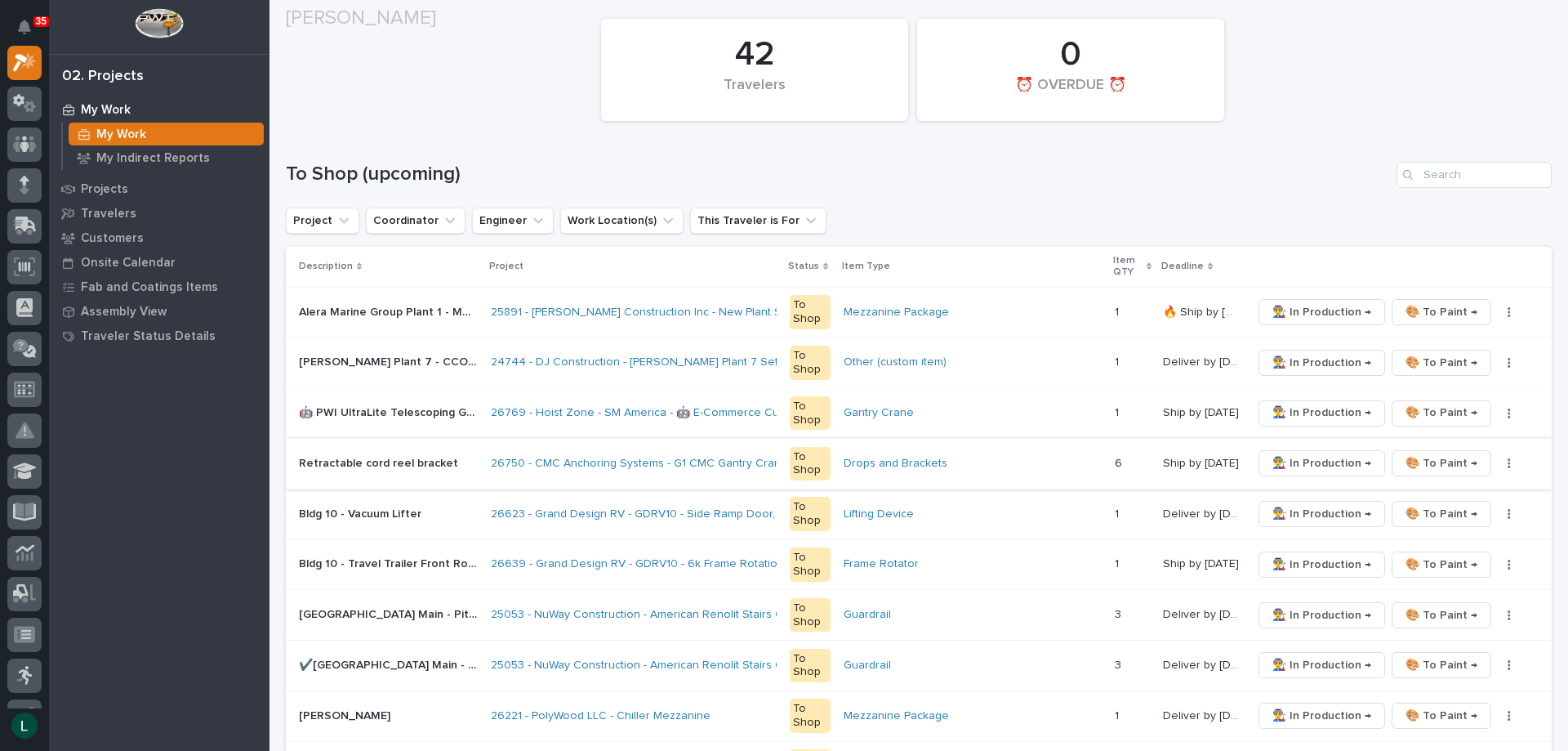
scroll to position [327, 0]
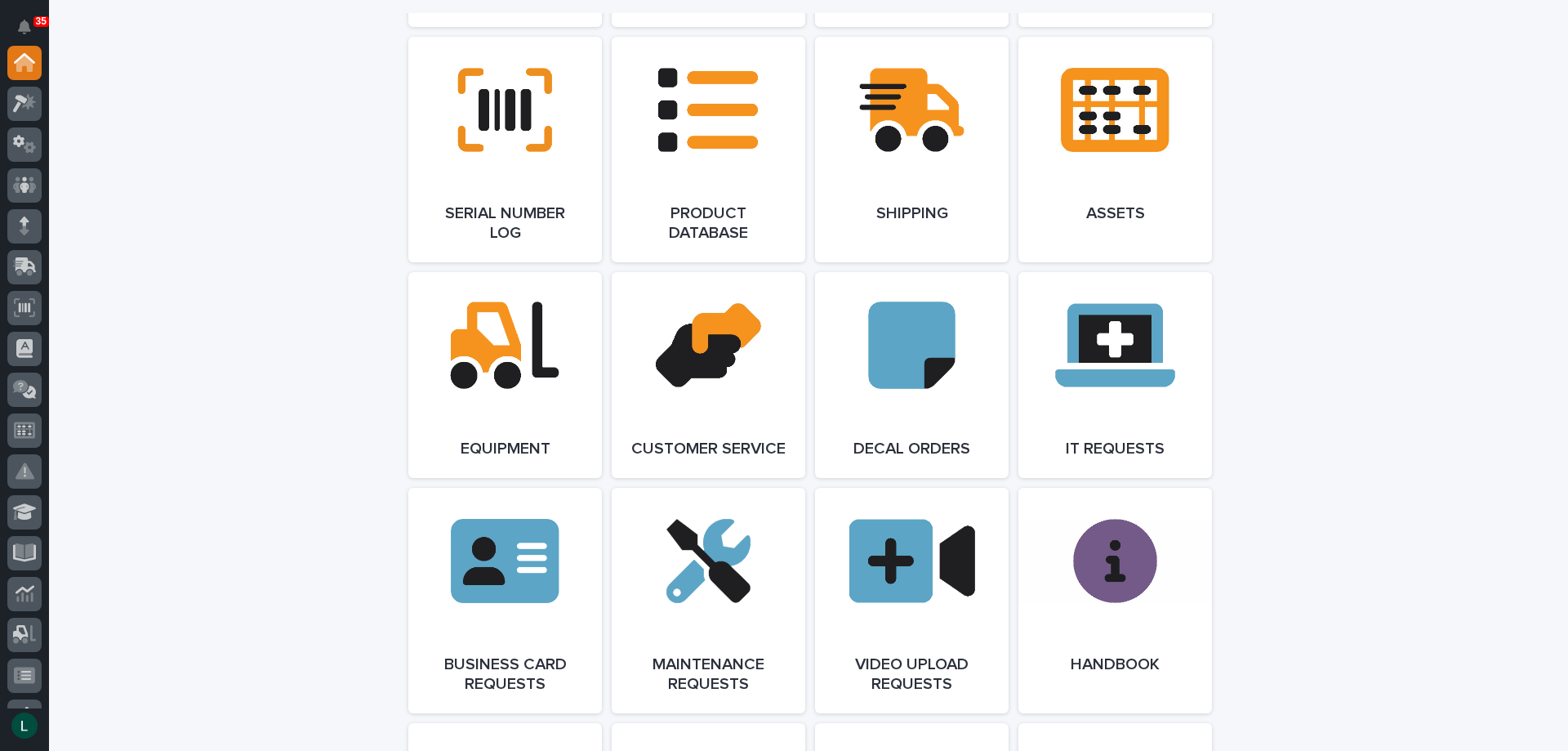
scroll to position [2614, 0]
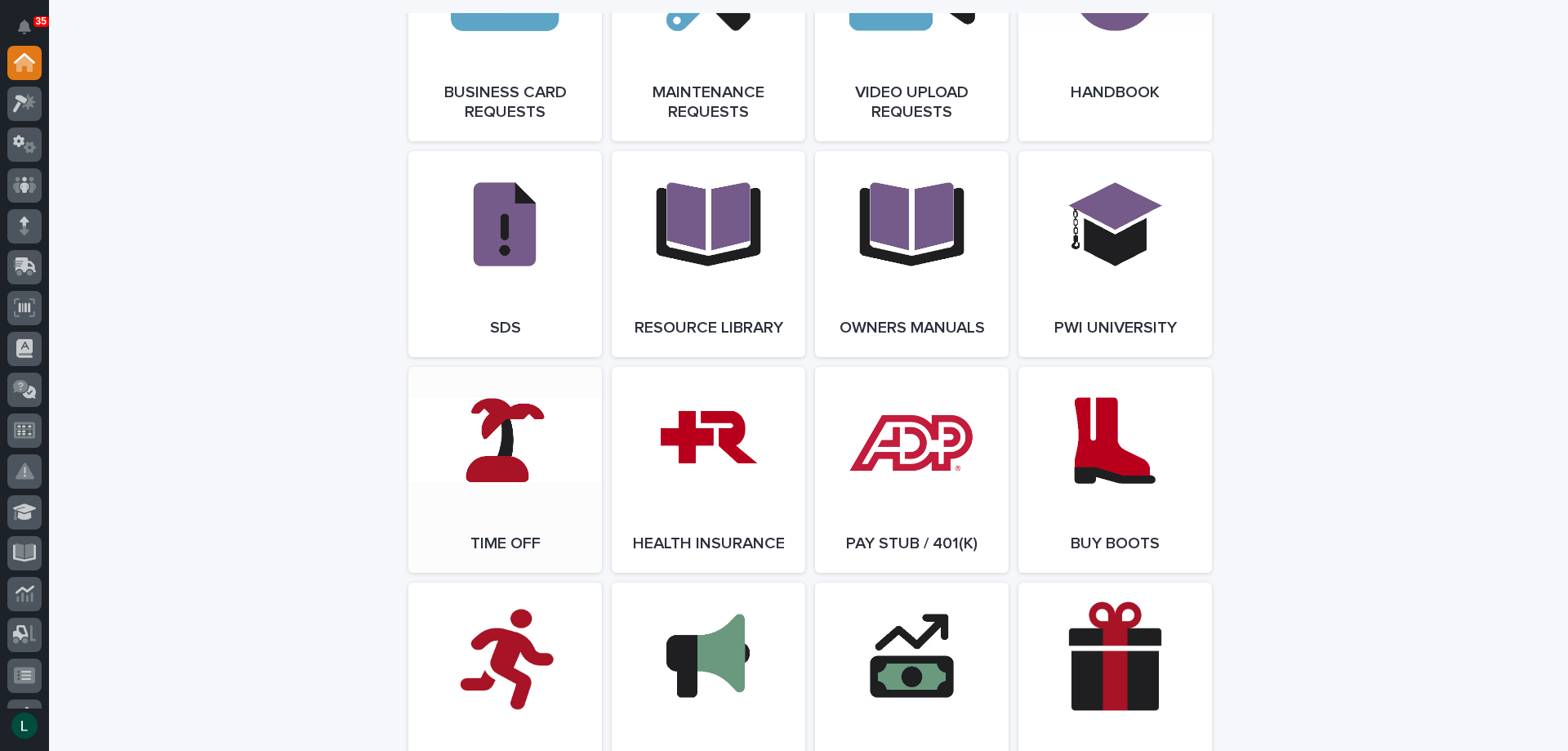
click at [488, 461] on link "Open Link" at bounding box center [506, 470] width 194 height 206
